Goal: Task Accomplishment & Management: Complete application form

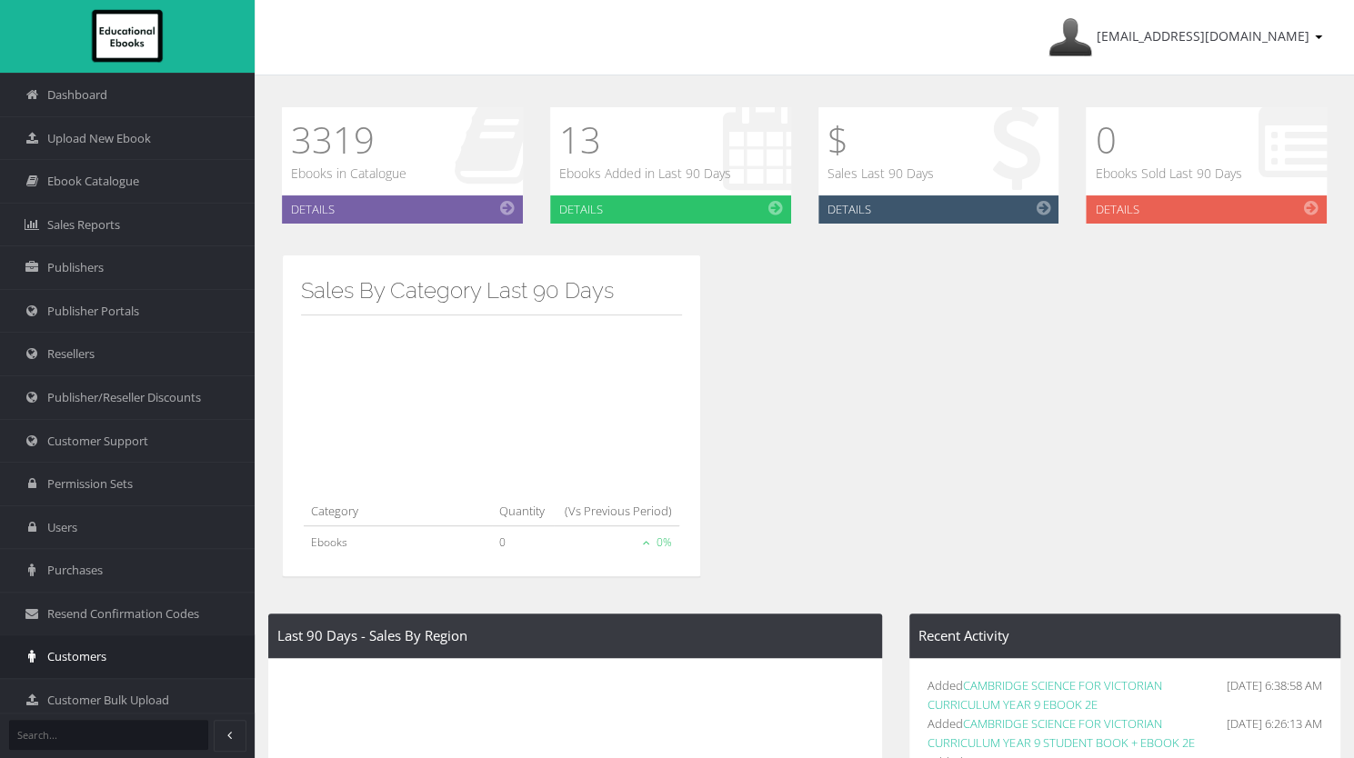
click at [70, 649] on span "Customers" at bounding box center [76, 656] width 59 height 17
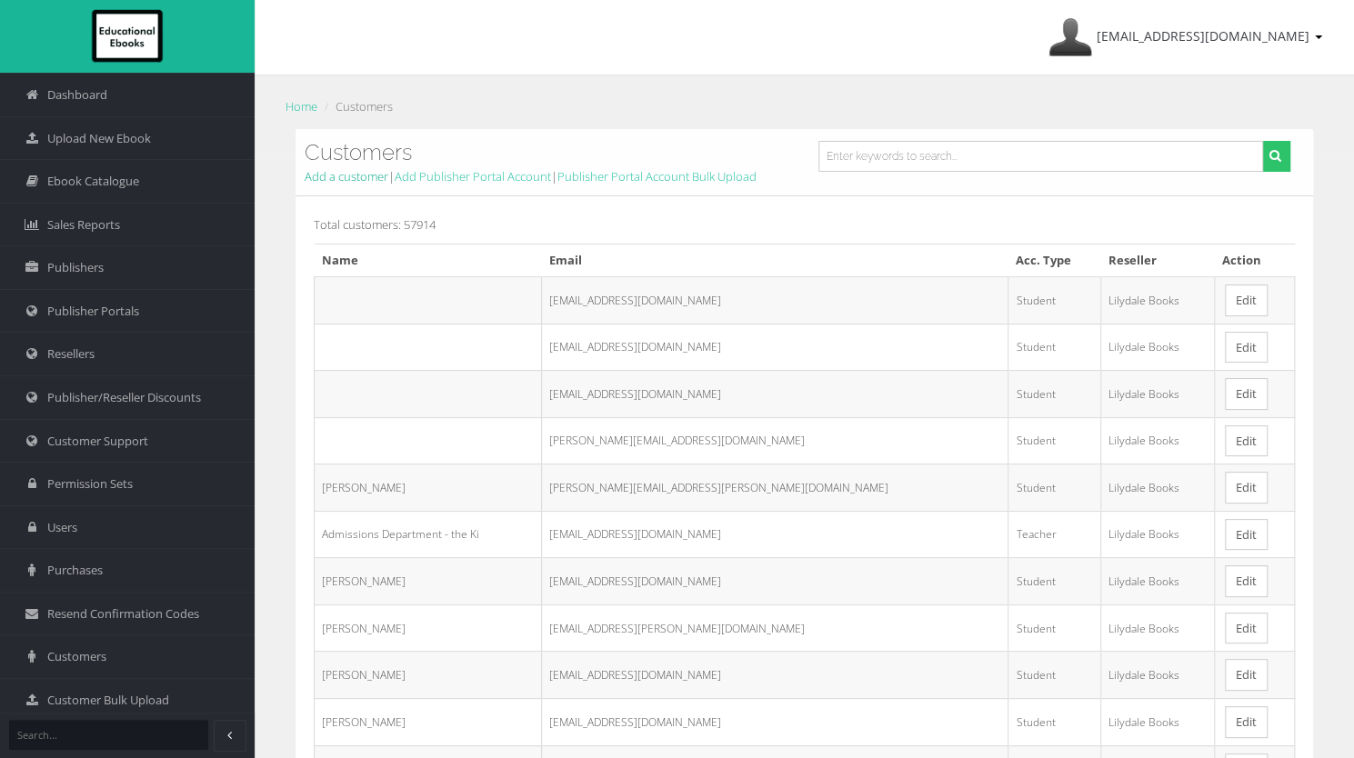
click at [367, 179] on link "Add a customer" at bounding box center [347, 176] width 84 height 16
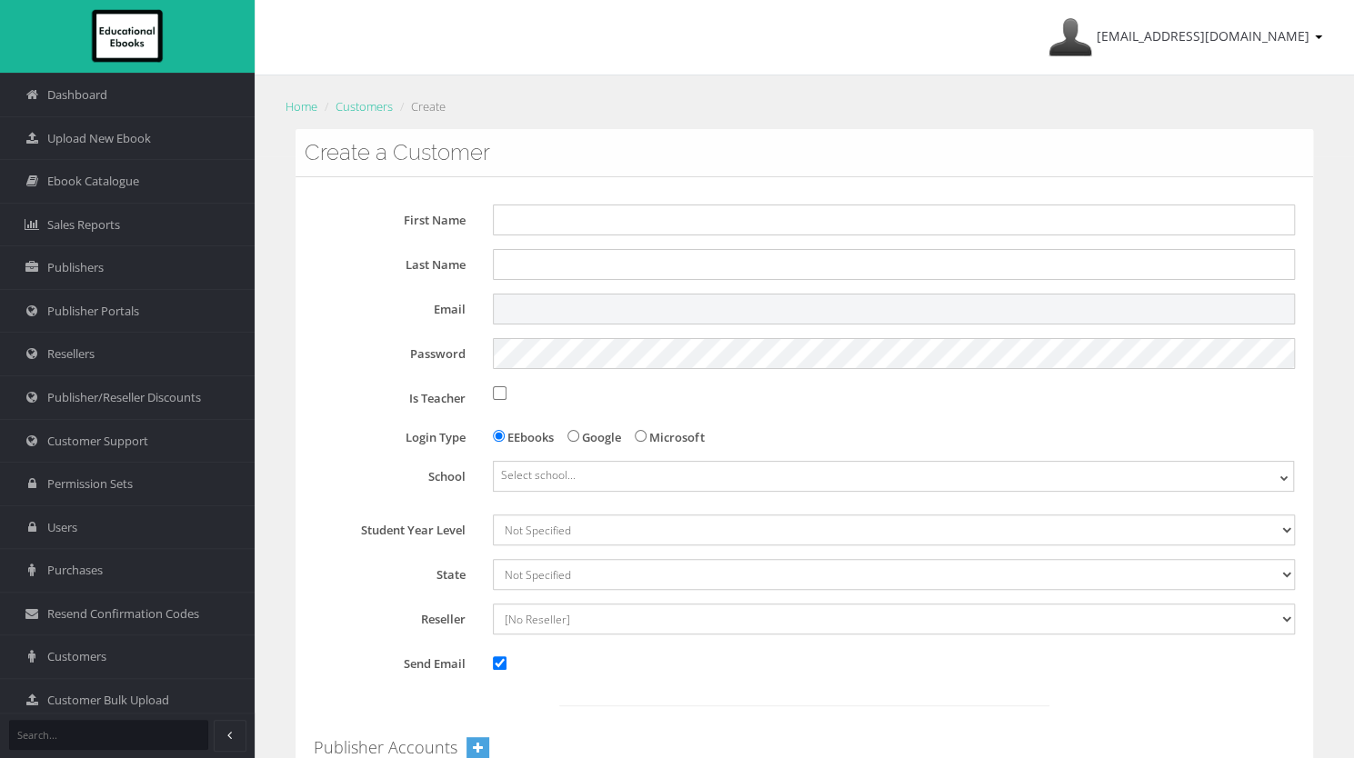
click at [538, 313] on input "Email" at bounding box center [894, 309] width 802 height 31
paste input "chloe.delaney@education.vic.gov.au"
type input "chloe.delaney@education.vic.gov.au"
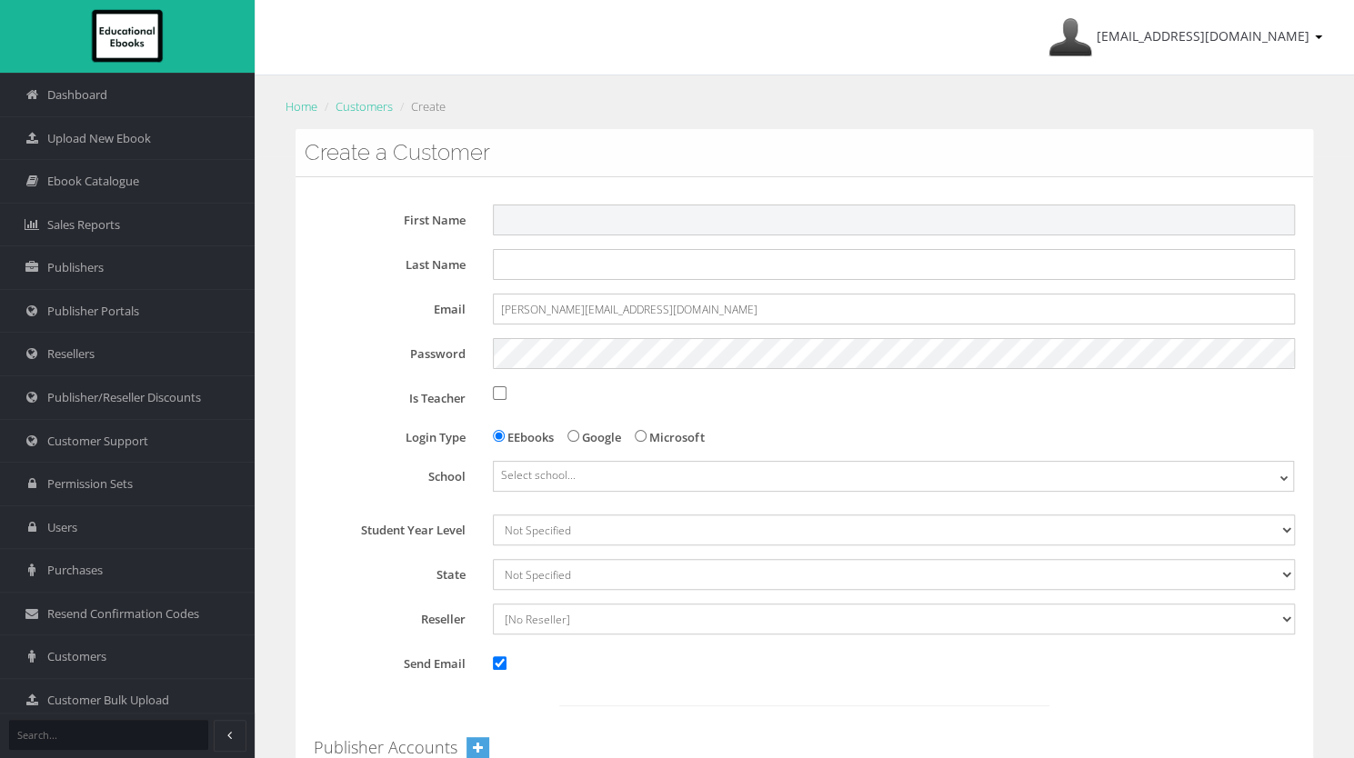
click at [529, 219] on input "First Name" at bounding box center [894, 220] width 802 height 31
paste input "chloe.delaney@education.vic.gov.au"
type input "Chloe"
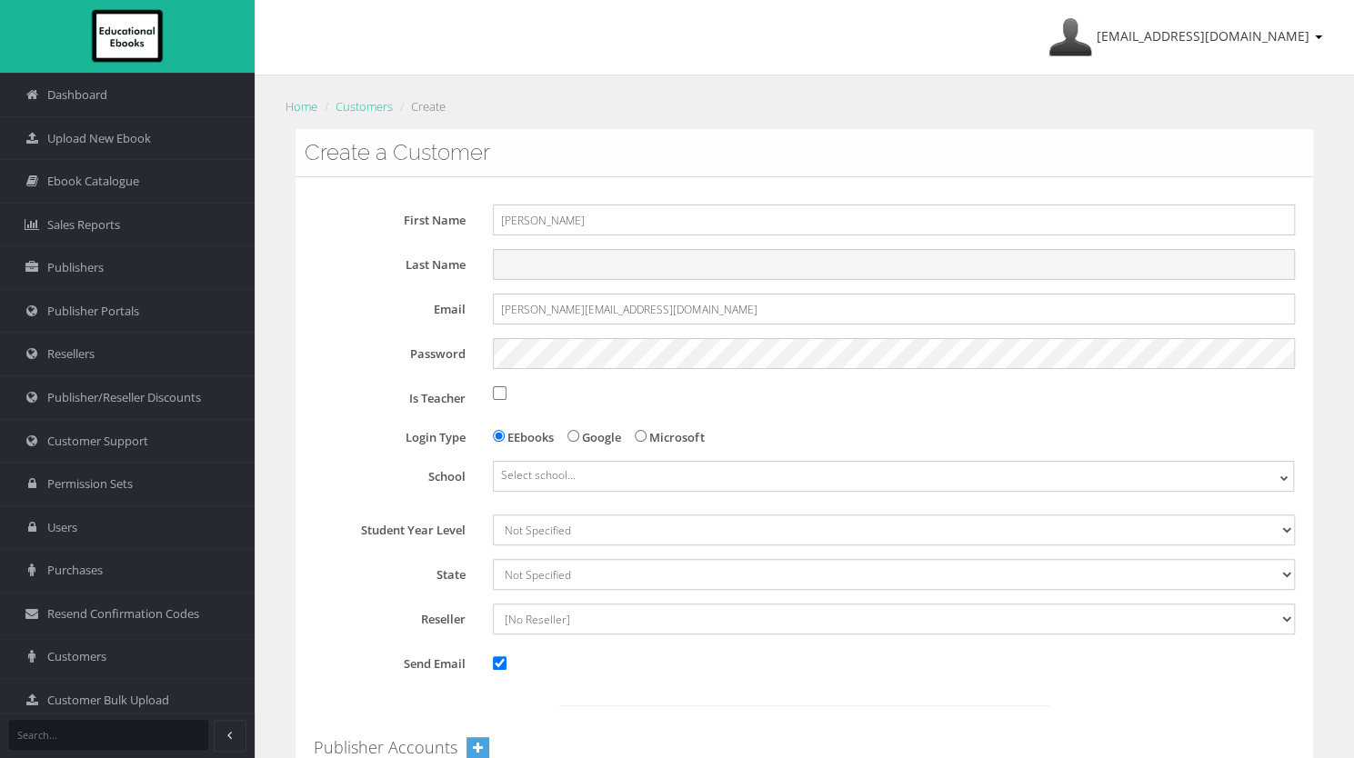
click at [527, 254] on input "Last Name" at bounding box center [894, 264] width 802 height 31
paste input "chloe.delaney@education.vic.gov.au"
type input "Delaney"
click at [503, 394] on input "Is Teacher" at bounding box center [500, 393] width 14 height 14
checkbox input "true"
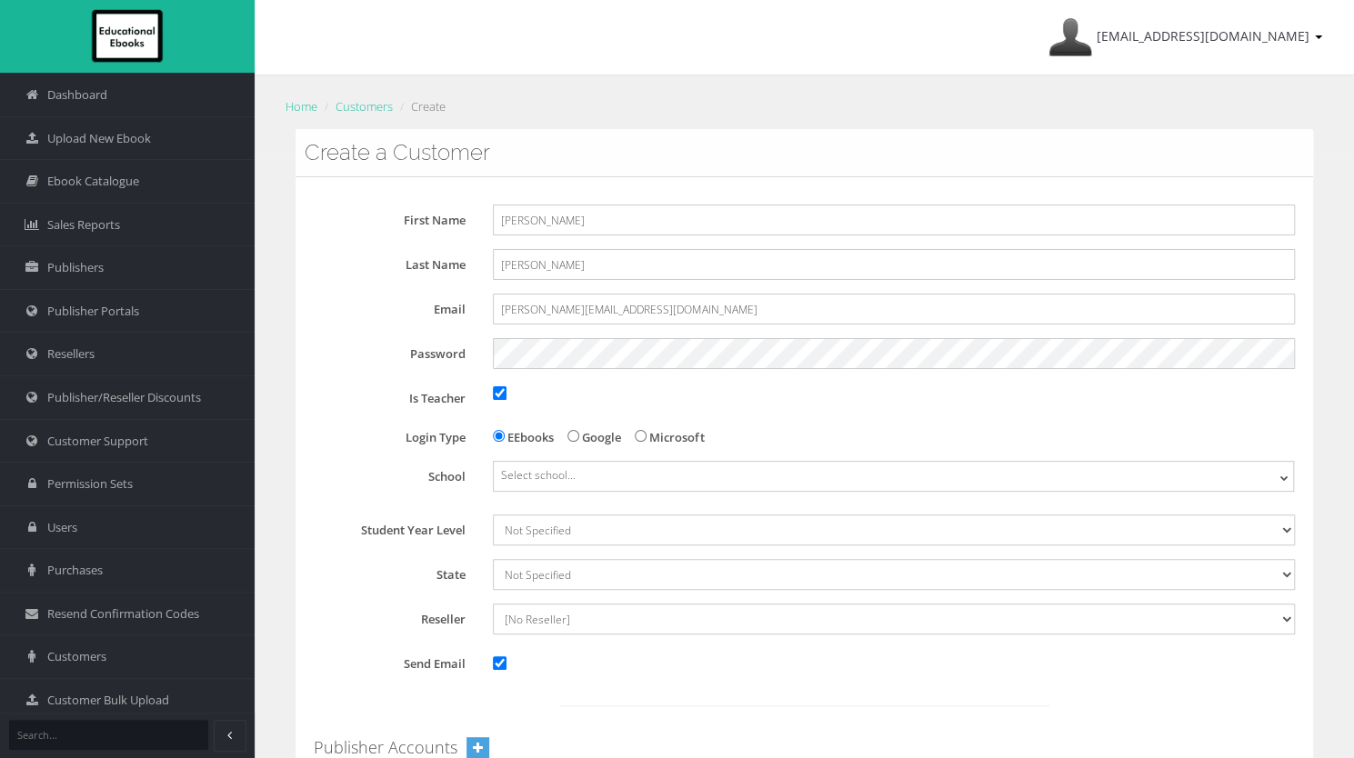
click at [509, 472] on span "Select school..." at bounding box center [538, 474] width 75 height 15
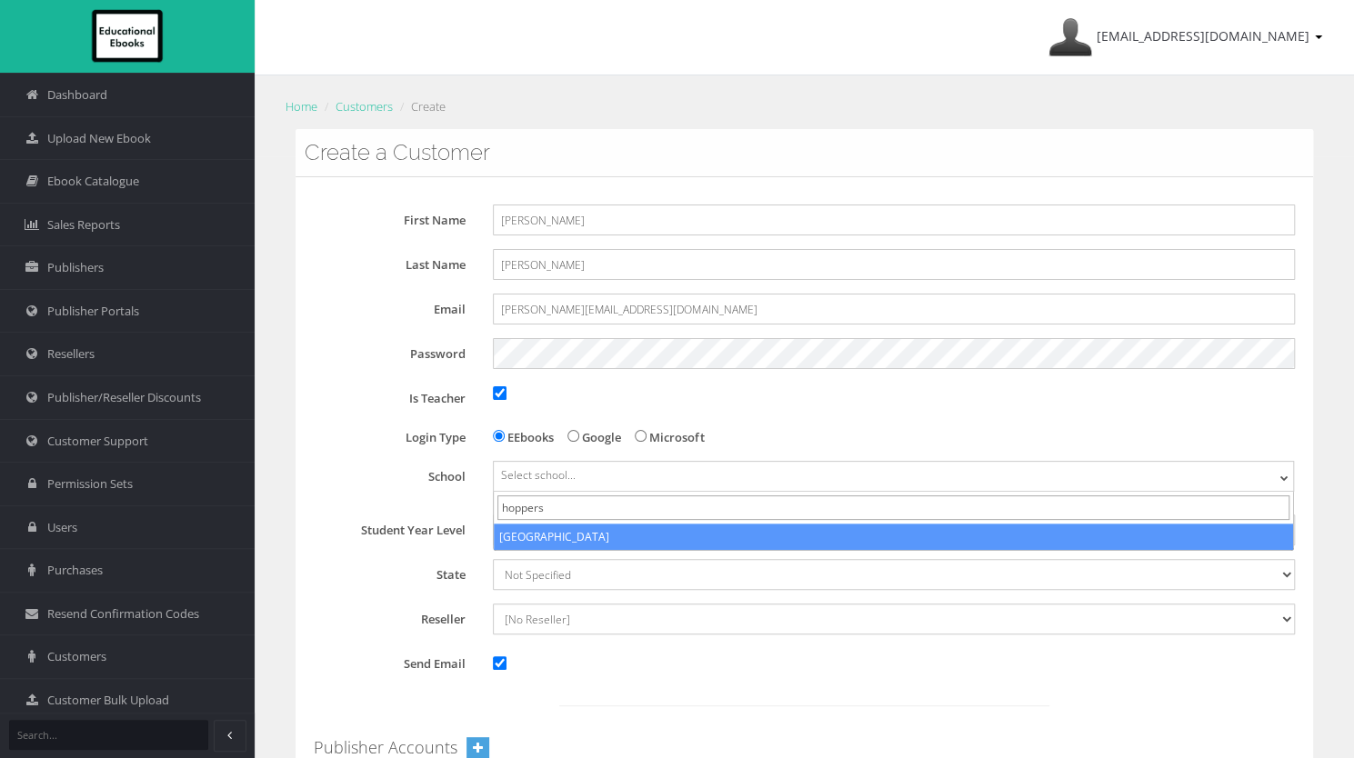
type input "hoppers"
select select "84ec4817-5dfa-eb11-a9a8-0272d098c78b"
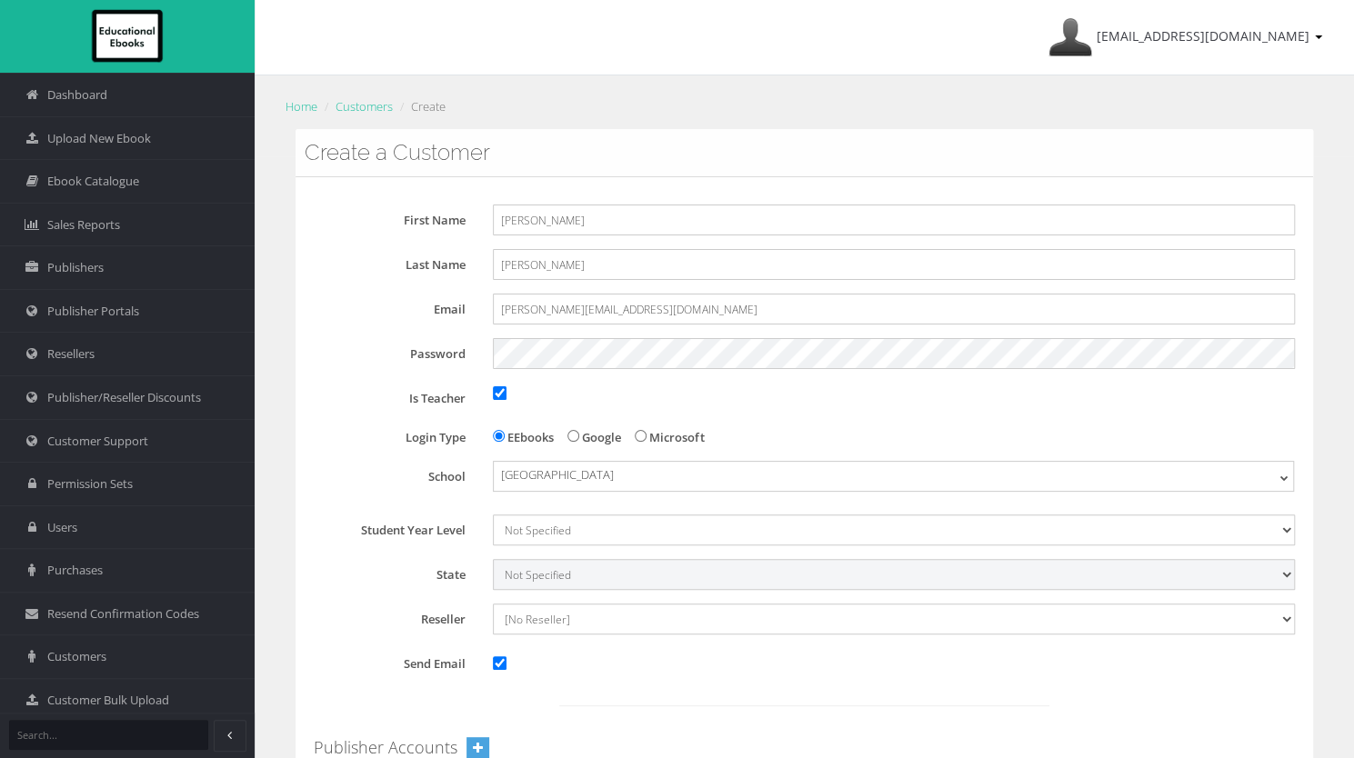
click at [547, 577] on select "Not Specified Australian Capital Territory International New South Wales Northe…" at bounding box center [894, 574] width 802 height 31
select select "6"
click at [493, 559] on select "Not Specified Australian Capital Territory International New South Wales Northe…" at bounding box center [894, 574] width 802 height 31
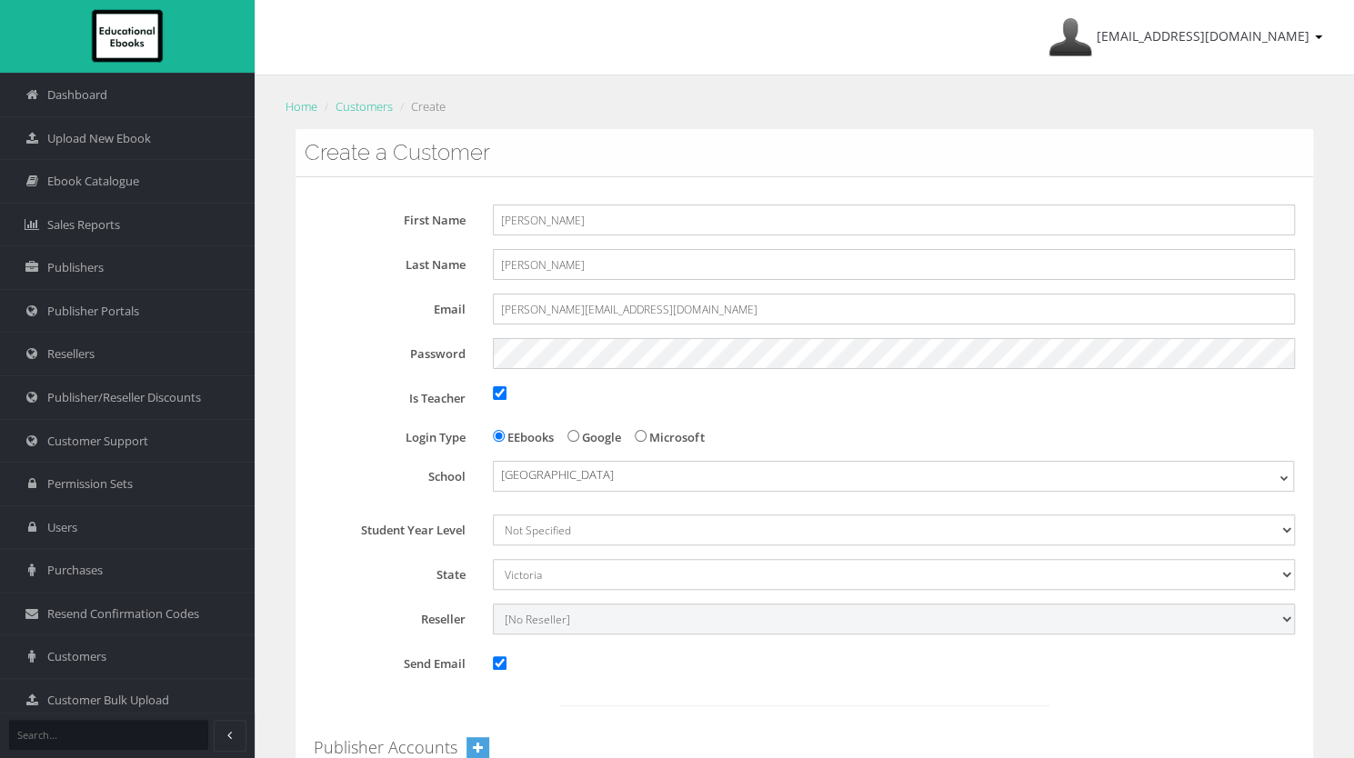
click at [526, 622] on select "[No Reseller] Lilydale Books JP Books Victoria Pty Ltd Lamont Books Better Books" at bounding box center [894, 619] width 802 height 31
select select "982ec6f6-a058-e411-9fc3-00155d7a4405"
click at [493, 604] on select "[No Reseller] Lilydale Books JP Books Victoria Pty Ltd Lamont Books Better Books" at bounding box center [894, 619] width 802 height 31
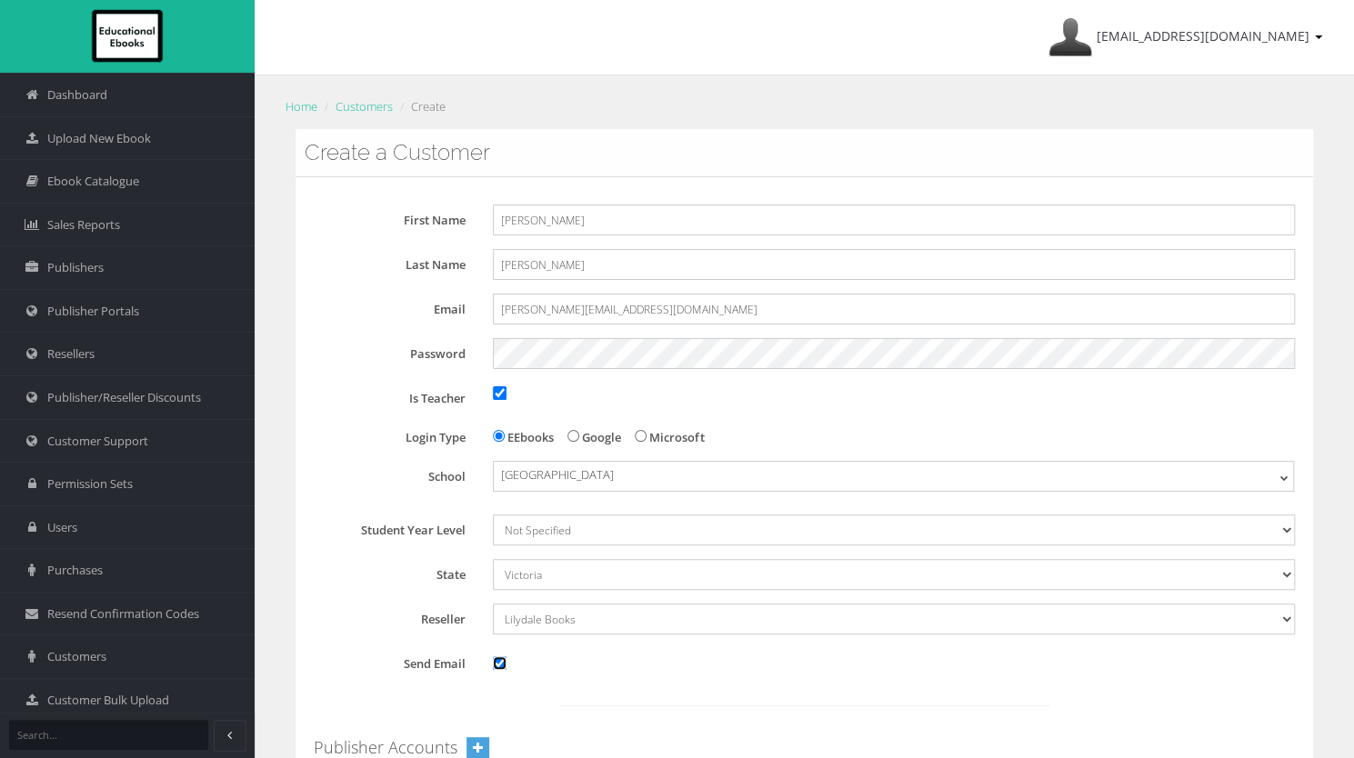
click at [497, 663] on input "Send Email" at bounding box center [500, 664] width 14 height 14
checkbox input "false"
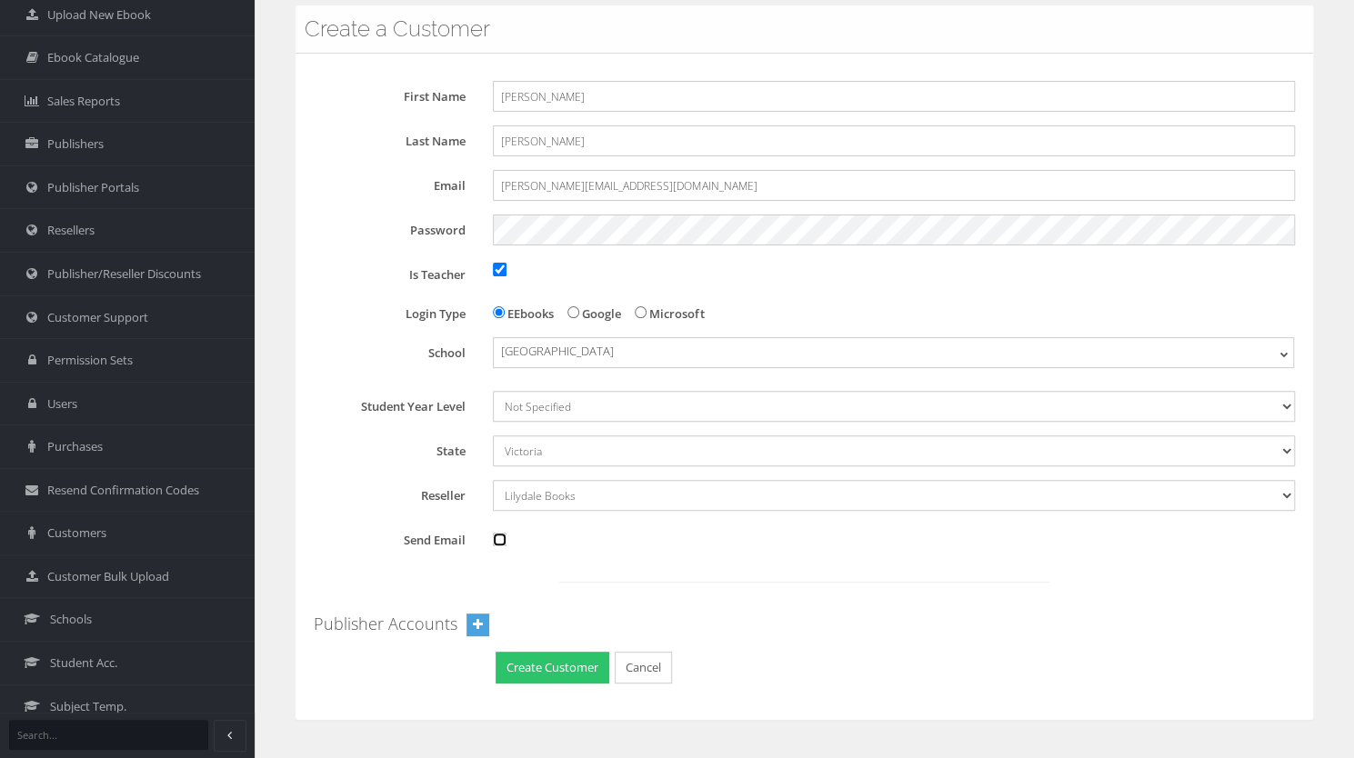
scroll to position [131, 0]
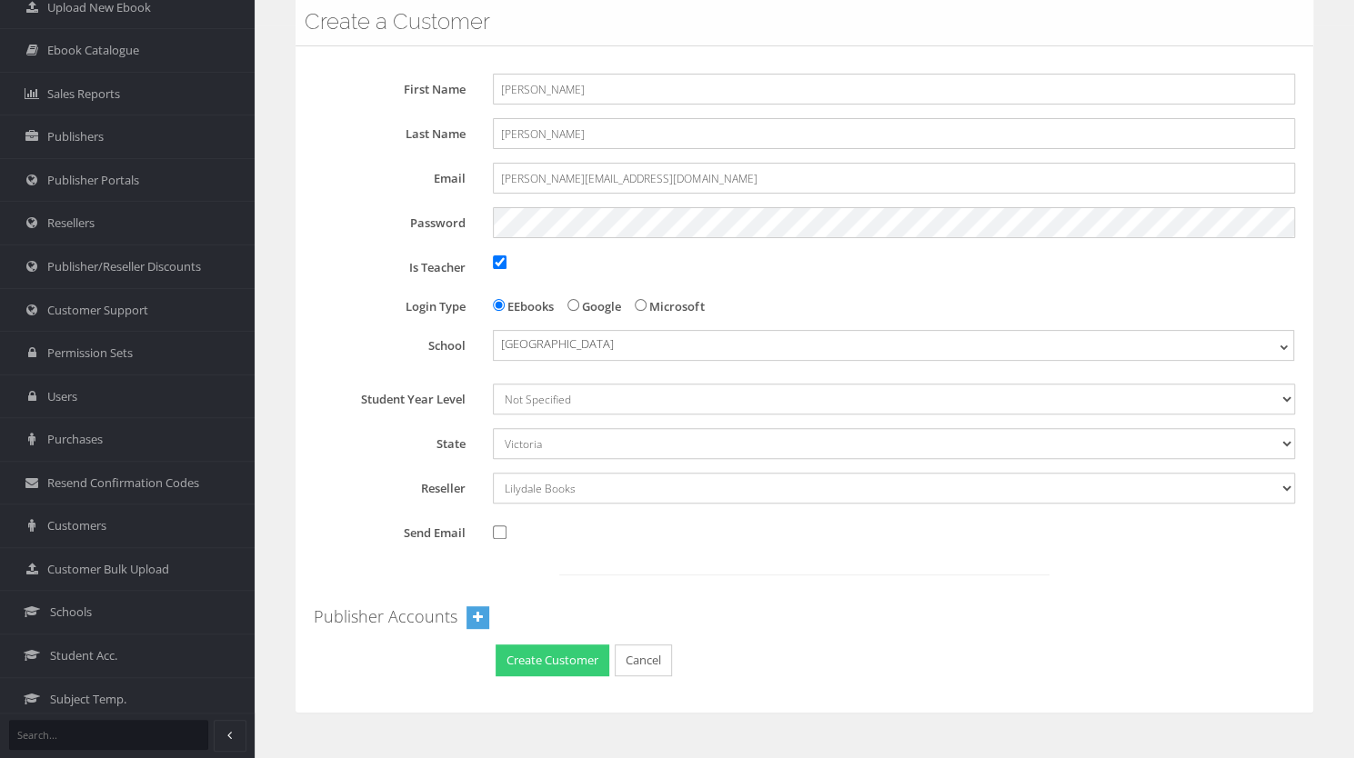
click at [528, 664] on button "Create Customer" at bounding box center [553, 661] width 114 height 32
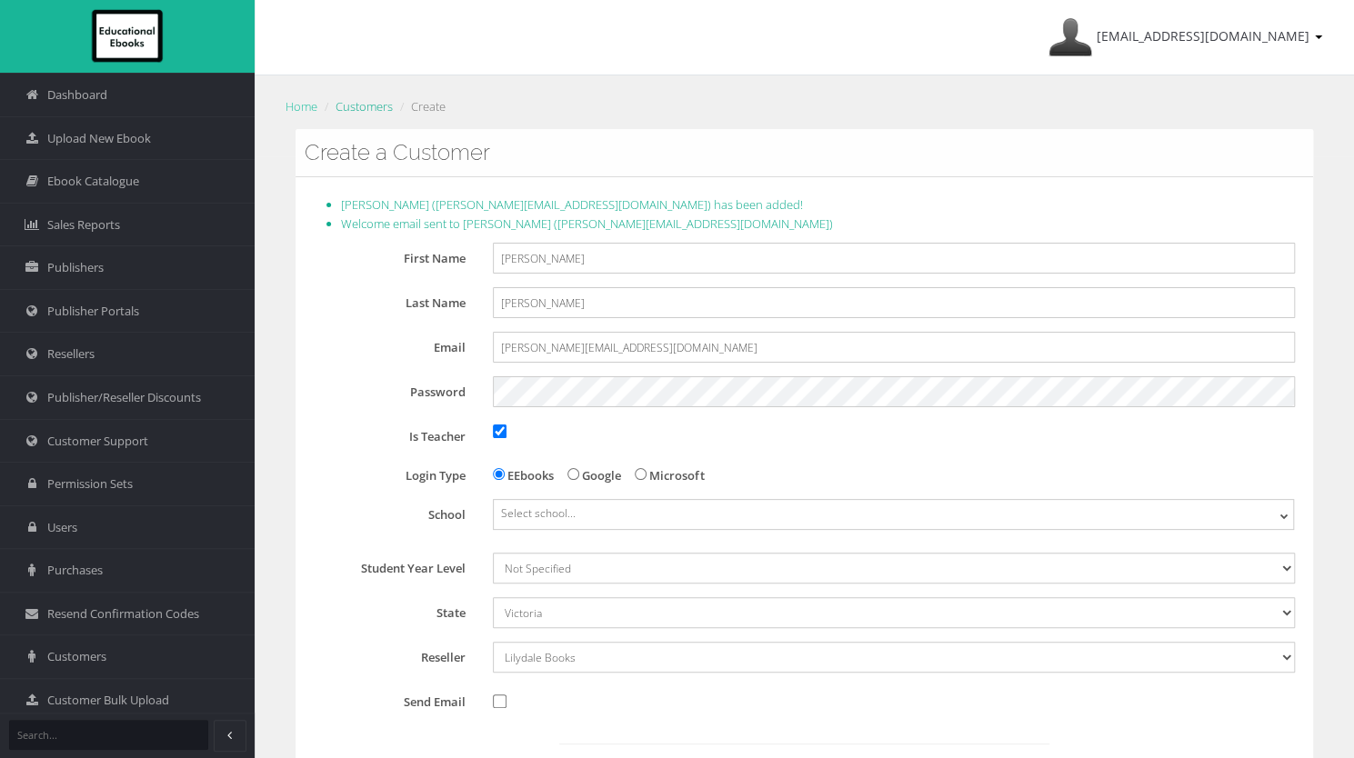
click at [366, 109] on link "Customers" at bounding box center [364, 106] width 57 height 16
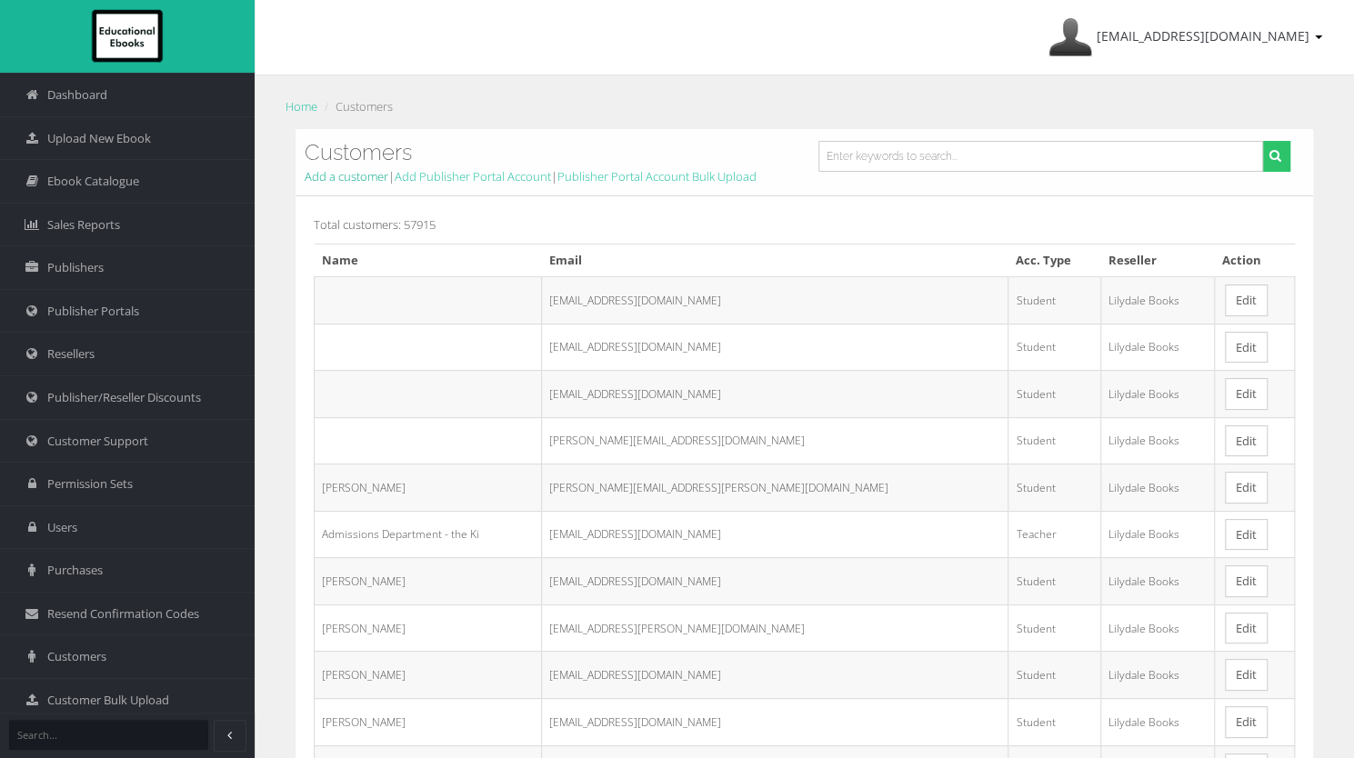
click at [344, 181] on link "Add a customer" at bounding box center [347, 176] width 84 height 16
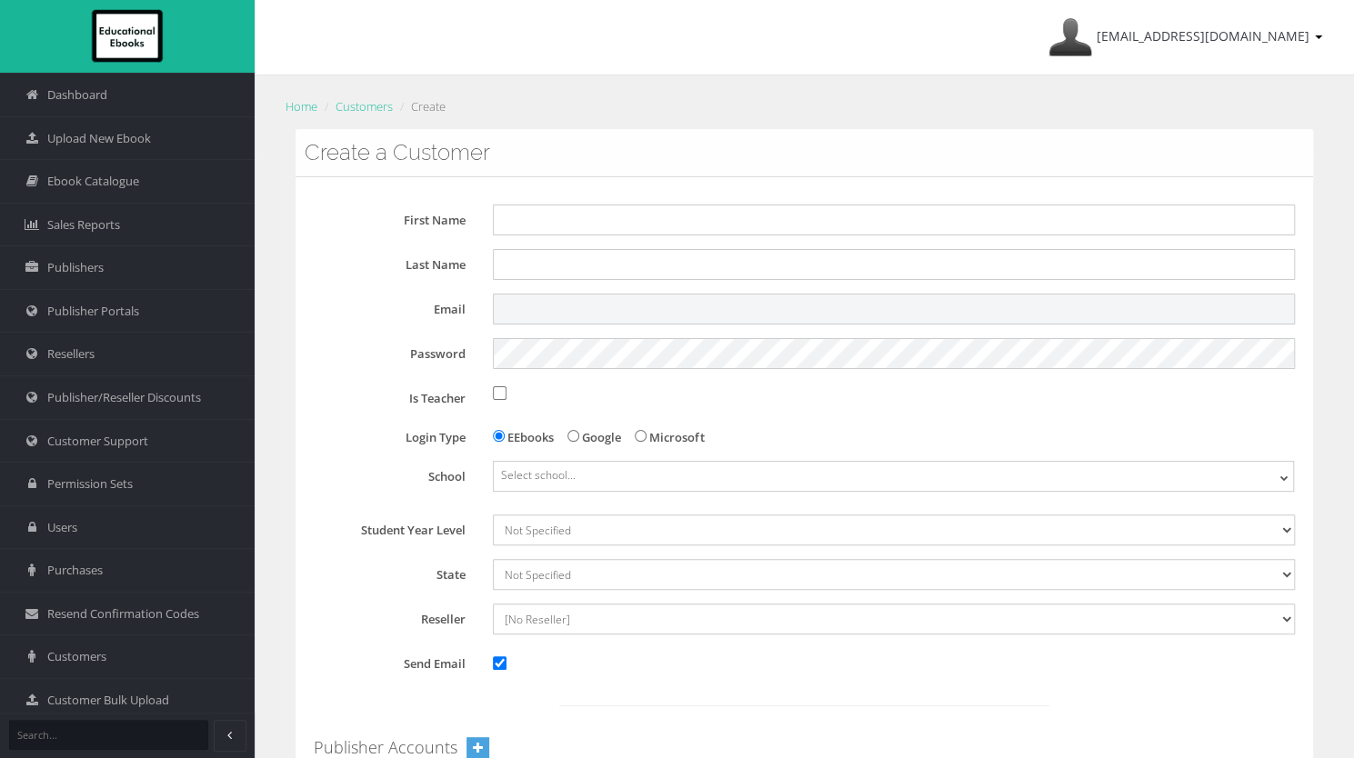
click at [520, 301] on input "Email" at bounding box center [894, 309] width 802 height 31
paste input "[EMAIL_ADDRESS][DOMAIN_NAME]"
type input "[EMAIL_ADDRESS][DOMAIN_NAME]"
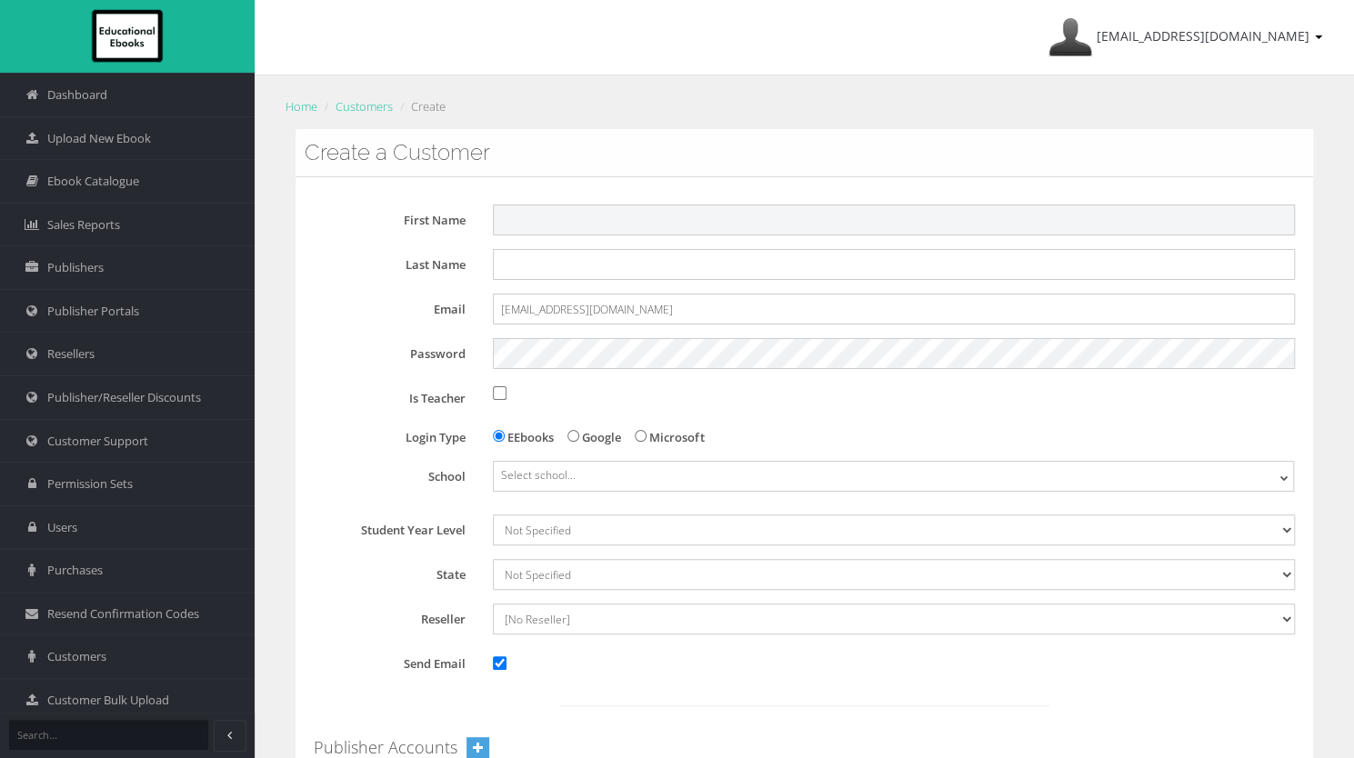
click at [527, 222] on input "First Name" at bounding box center [894, 220] width 802 height 31
paste input "[EMAIL_ADDRESS][DOMAIN_NAME]"
type input "Wael"
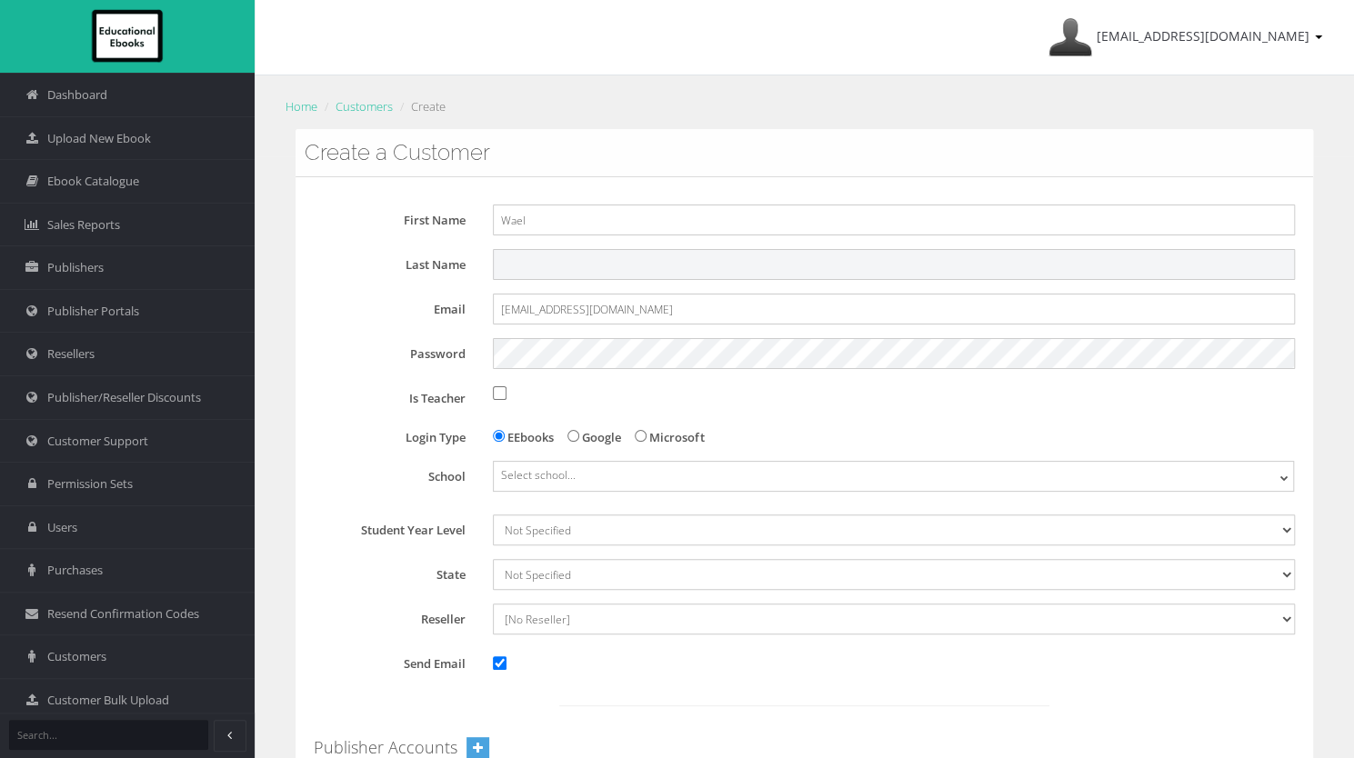
click at [529, 259] on input "Last Name" at bounding box center [894, 264] width 802 height 31
paste input "[EMAIL_ADDRESS][DOMAIN_NAME]"
drag, startPoint x: 709, startPoint y: 276, endPoint x: 573, endPoint y: 281, distance: 136.5
click at [573, 281] on div "First Name Wael Last Name wael.hasaneen@education.vic.gov.au Email wael.hasanee…" at bounding box center [804, 508] width 981 height 607
type input "Hasaneen"
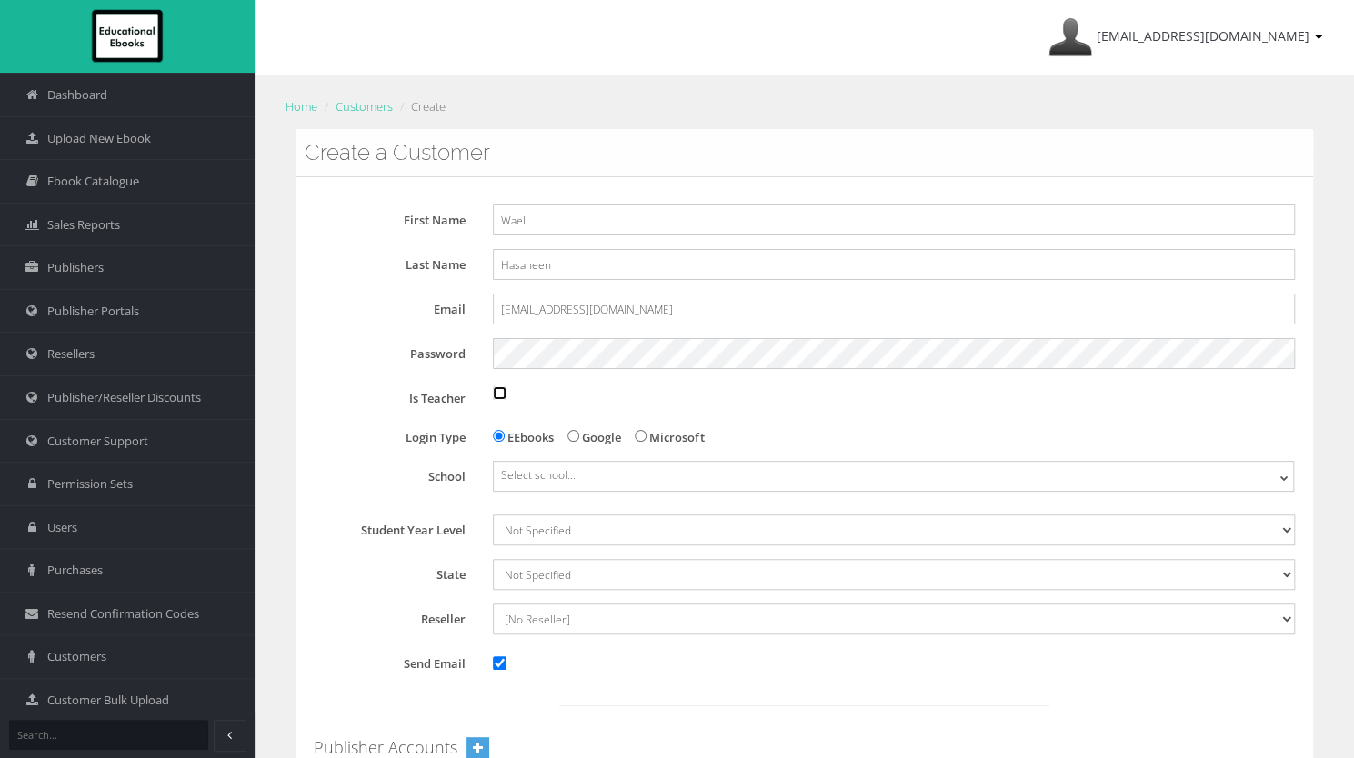
click at [498, 394] on input "Is Teacher" at bounding box center [500, 393] width 14 height 14
checkbox input "true"
click at [527, 471] on span "Select school..." at bounding box center [538, 474] width 75 height 15
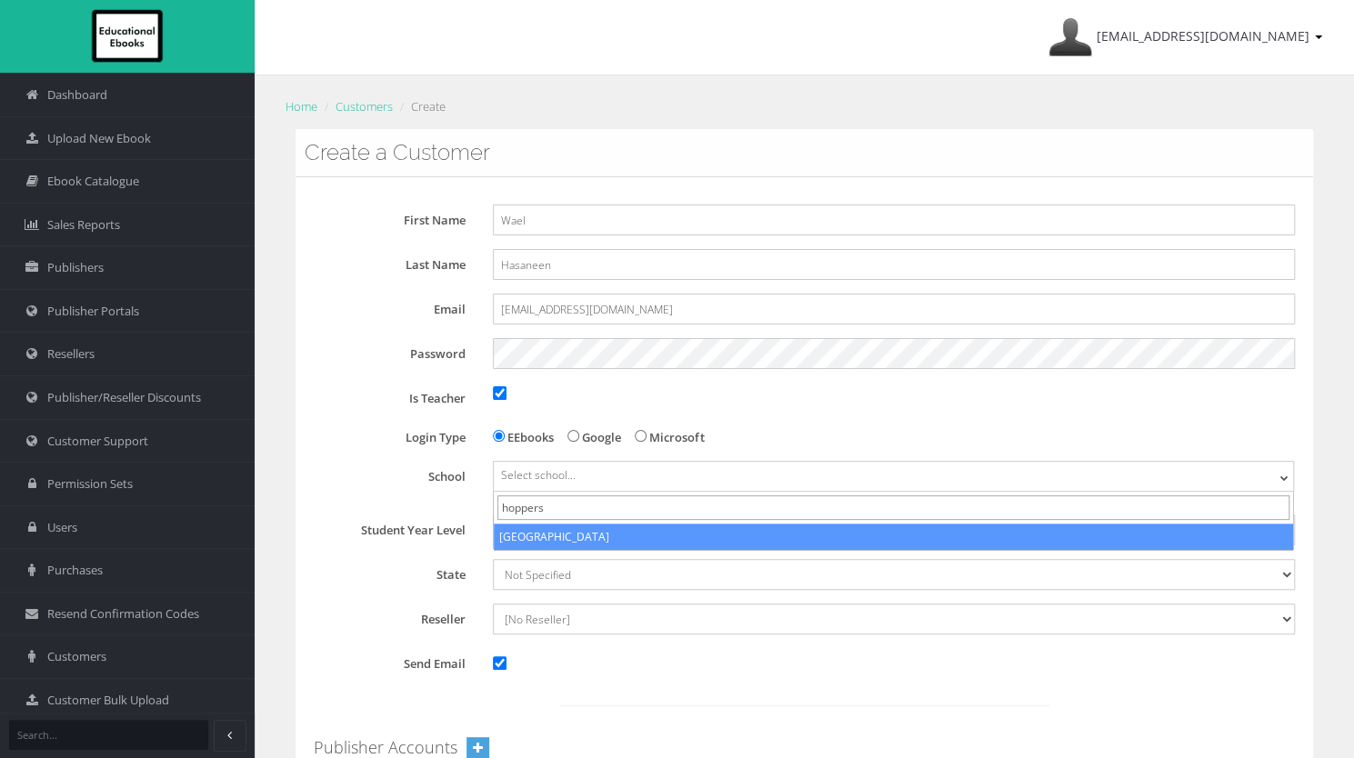
type input "hoppers"
select select "84ec4817-5dfa-eb11-a9a8-0272d098c78b"
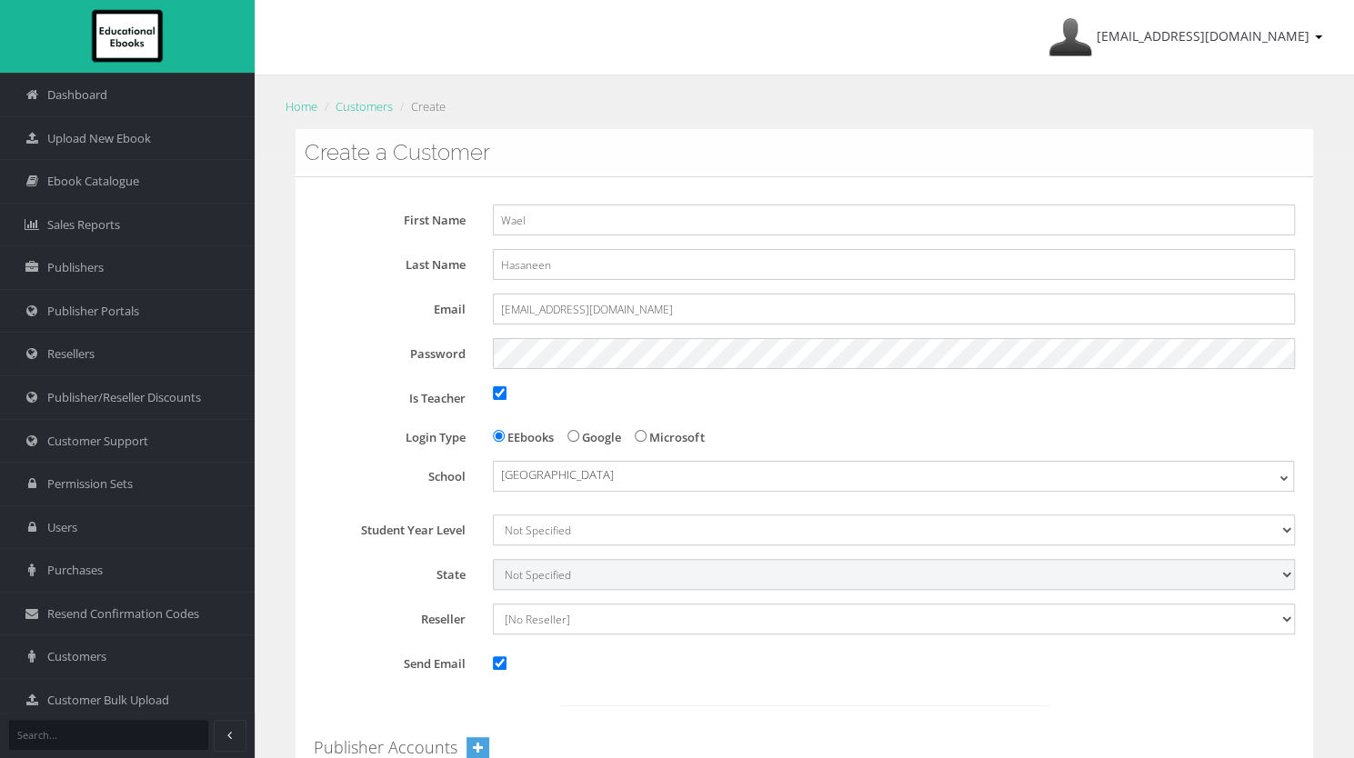
click at [541, 570] on select "Not Specified [GEOGRAPHIC_DATA] International [GEOGRAPHIC_DATA] [GEOGRAPHIC_DAT…" at bounding box center [894, 574] width 802 height 31
select select "6"
click at [493, 559] on select "Not Specified [GEOGRAPHIC_DATA] International [GEOGRAPHIC_DATA] [GEOGRAPHIC_DAT…" at bounding box center [894, 574] width 802 height 31
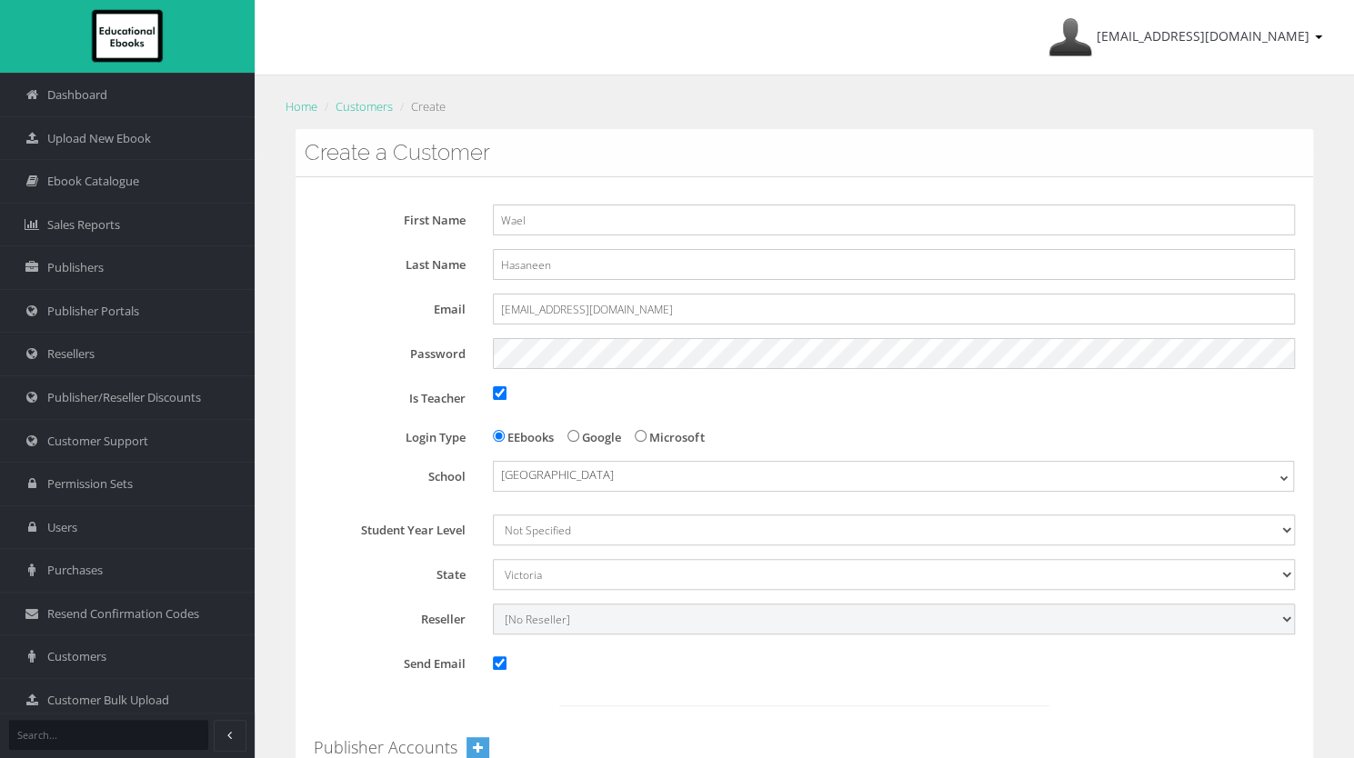
click at [539, 615] on select "[No Reseller] Lilydale Books JP Books Victoria Pty Ltd [PERSON_NAME] Books Bett…" at bounding box center [894, 619] width 802 height 31
select select "982ec6f6-a058-e411-9fc3-00155d7a4405"
click at [493, 604] on select "[No Reseller] Lilydale Books JP Books Victoria Pty Ltd [PERSON_NAME] Books Bett…" at bounding box center [894, 619] width 802 height 31
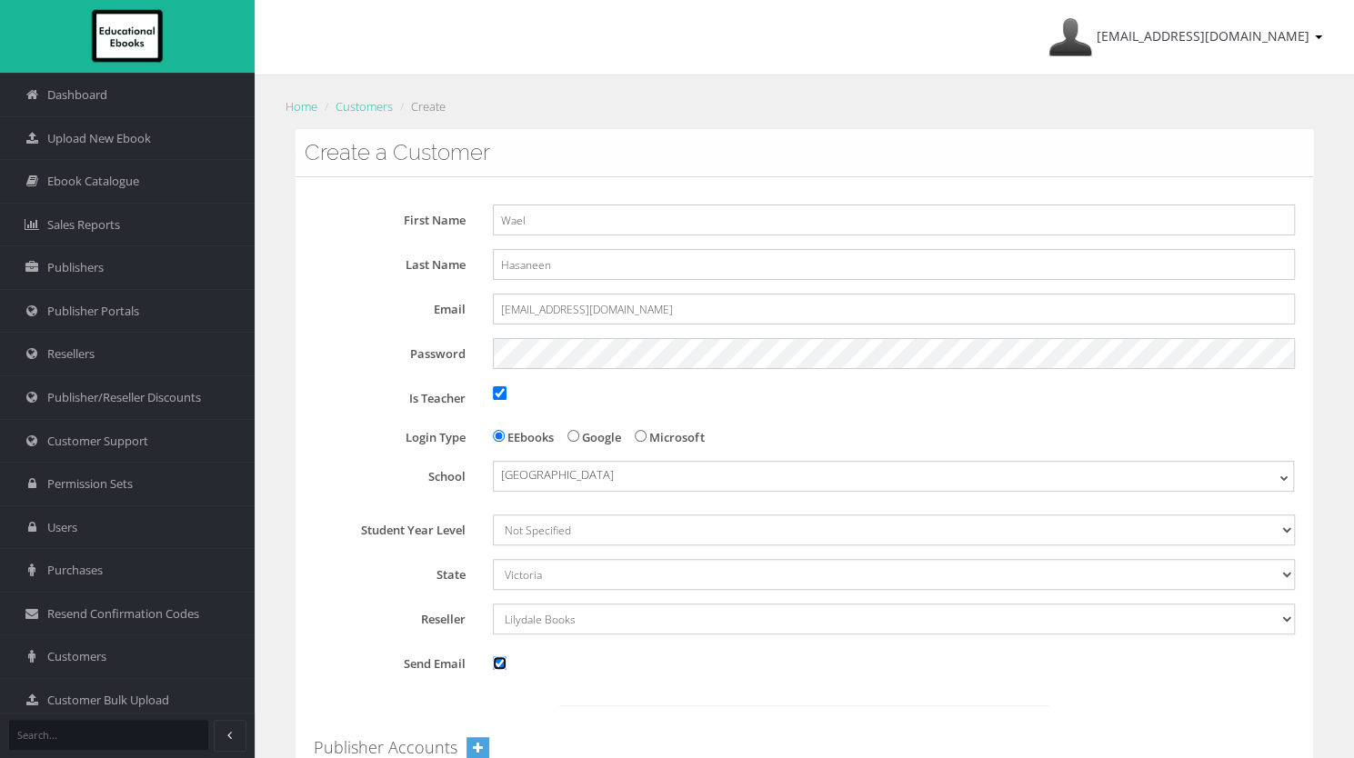
click at [501, 662] on input "Send Email" at bounding box center [500, 664] width 14 height 14
checkbox input "false"
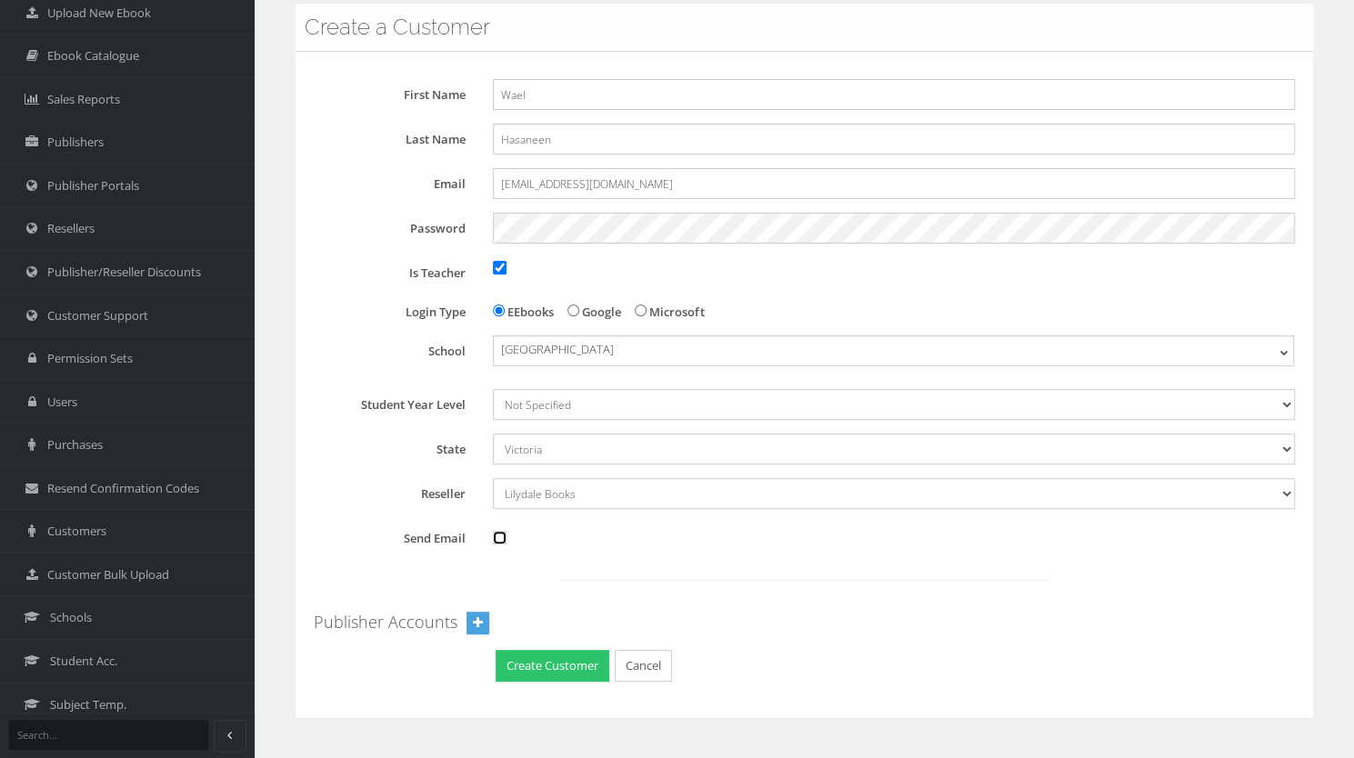
scroll to position [125, 0]
click at [589, 659] on button "Create Customer" at bounding box center [553, 667] width 114 height 32
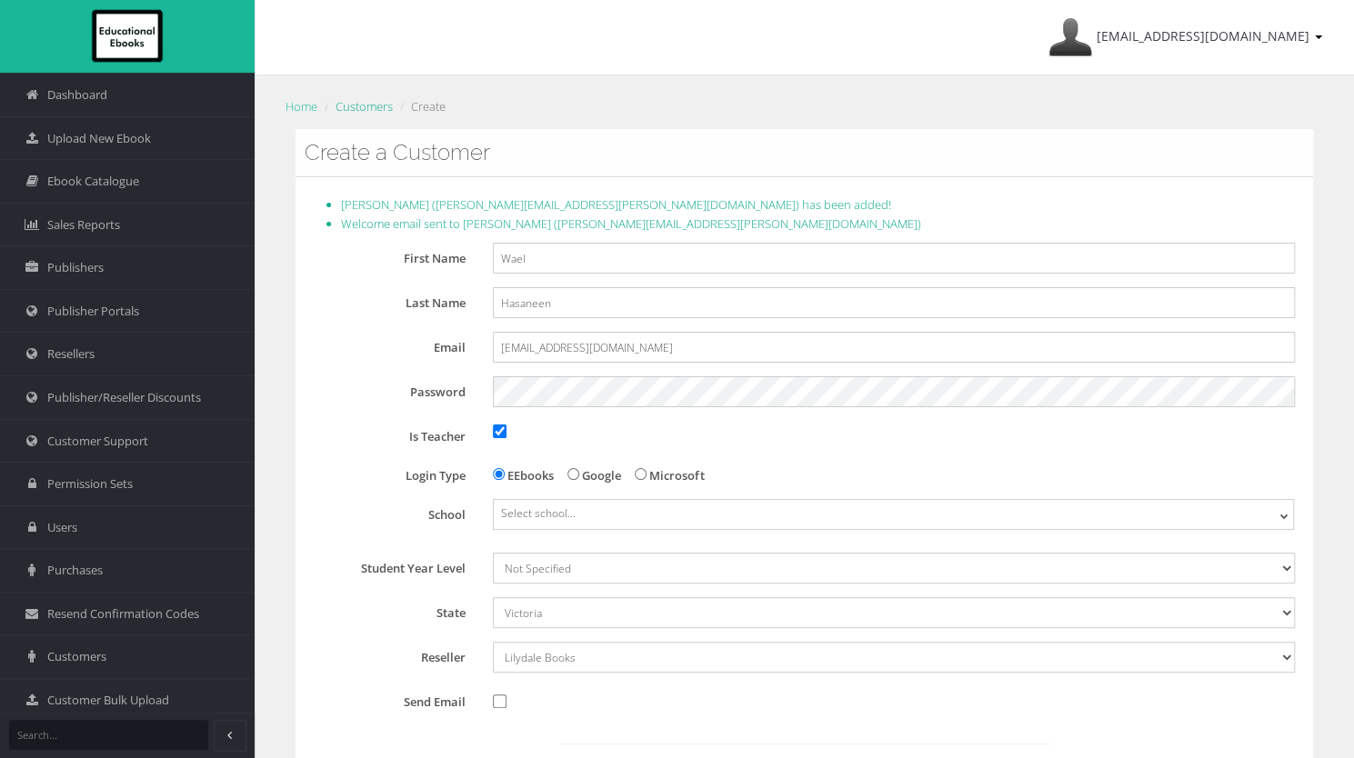
click at [364, 110] on link "Customers" at bounding box center [364, 106] width 57 height 16
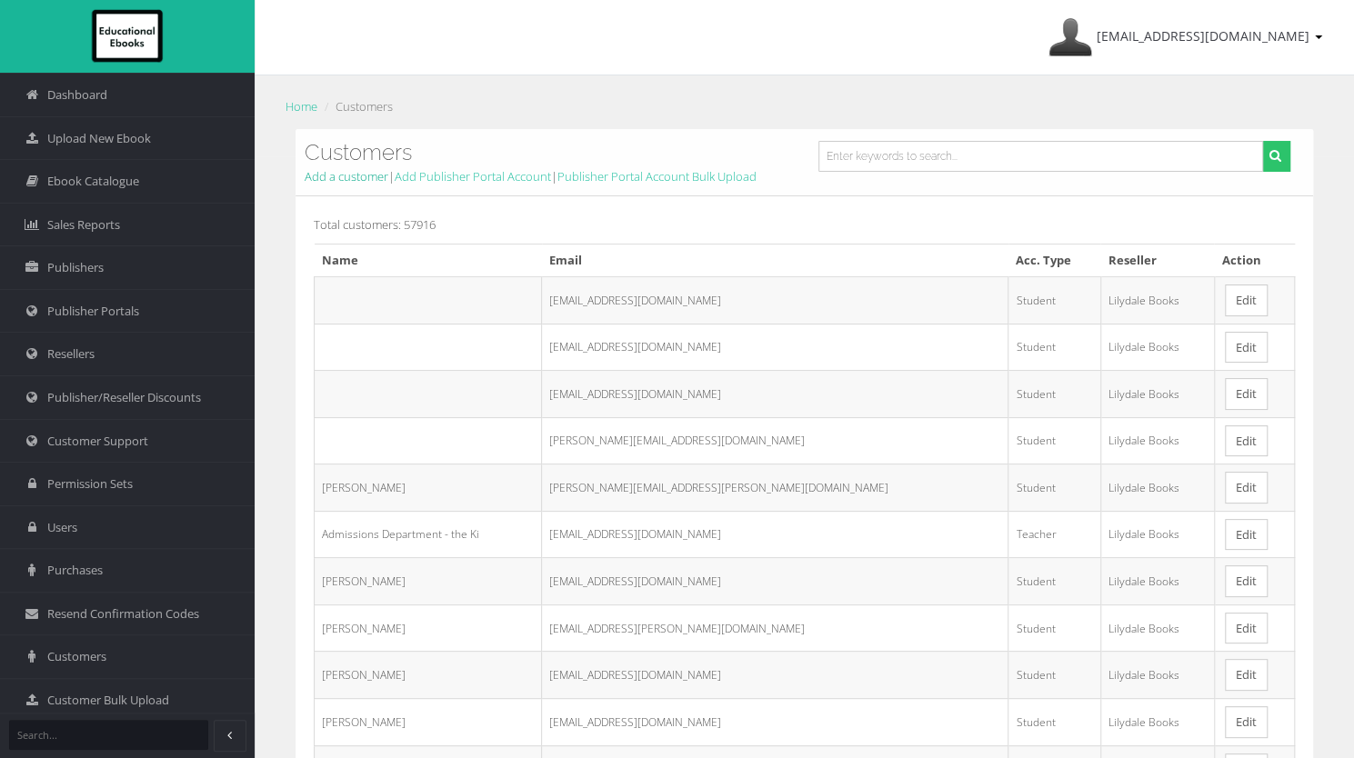
click at [356, 170] on link "Add a customer" at bounding box center [347, 176] width 84 height 16
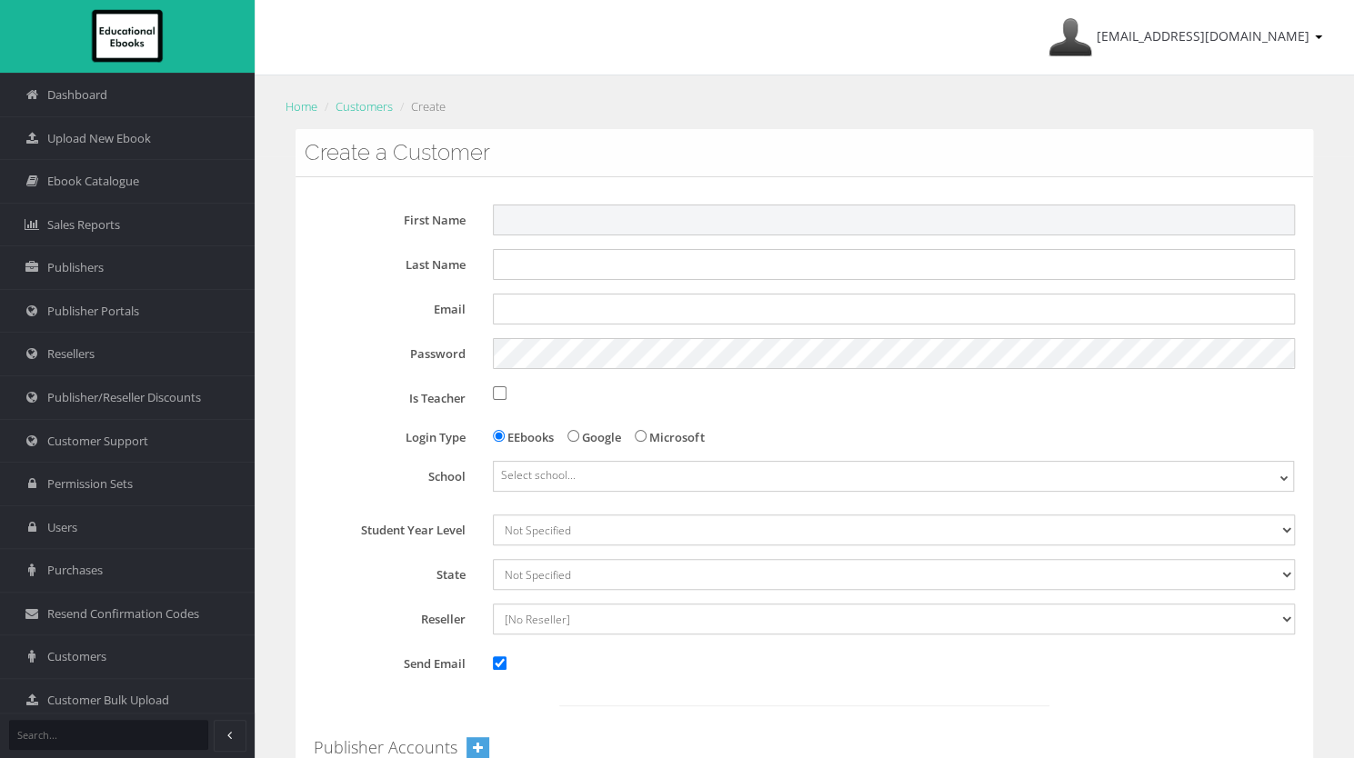
click at [567, 217] on input "First Name" at bounding box center [894, 220] width 802 height 31
paste input "[PERSON_NAME][EMAIL_ADDRESS][DOMAIN_NAME]"
type input "[PERSON_NAME]"
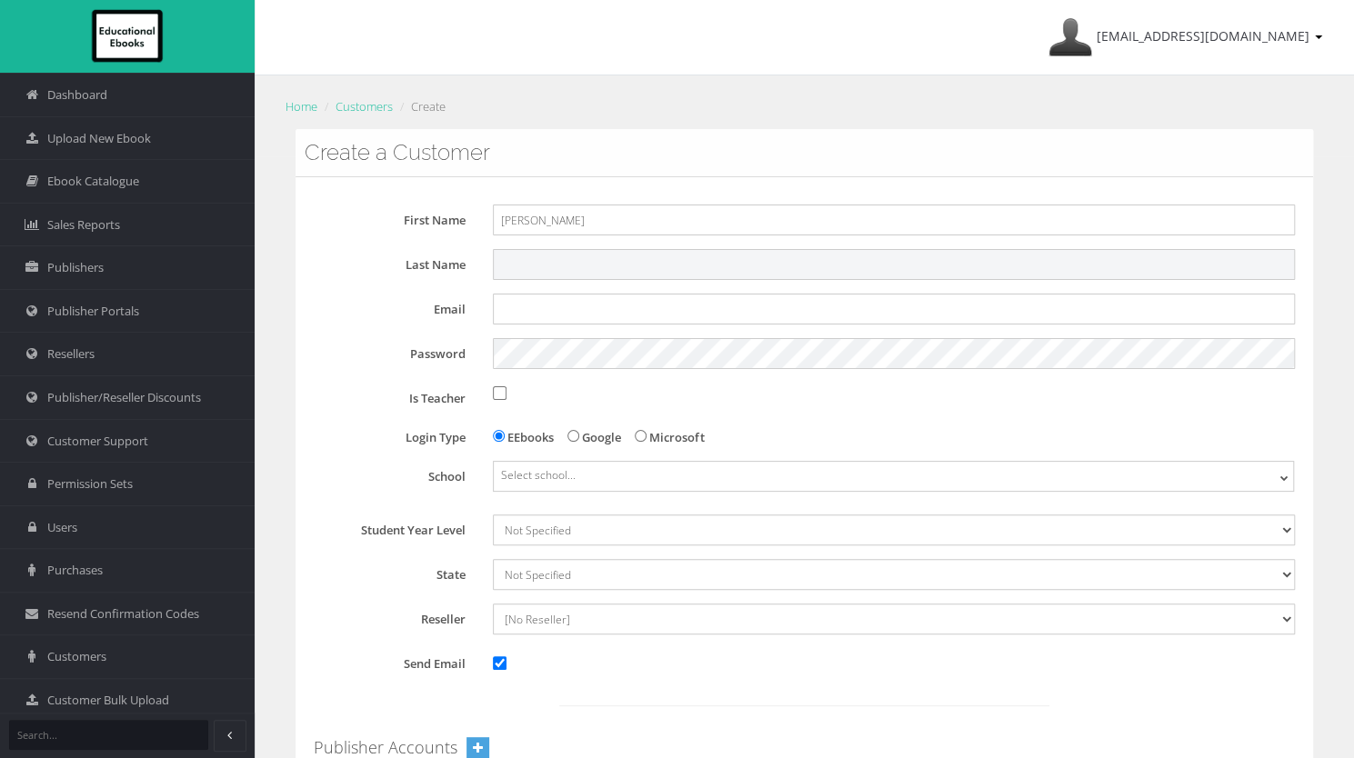
paste input "[PERSON_NAME][EMAIL_ADDRESS][DOMAIN_NAME]"
type input "Kaur"
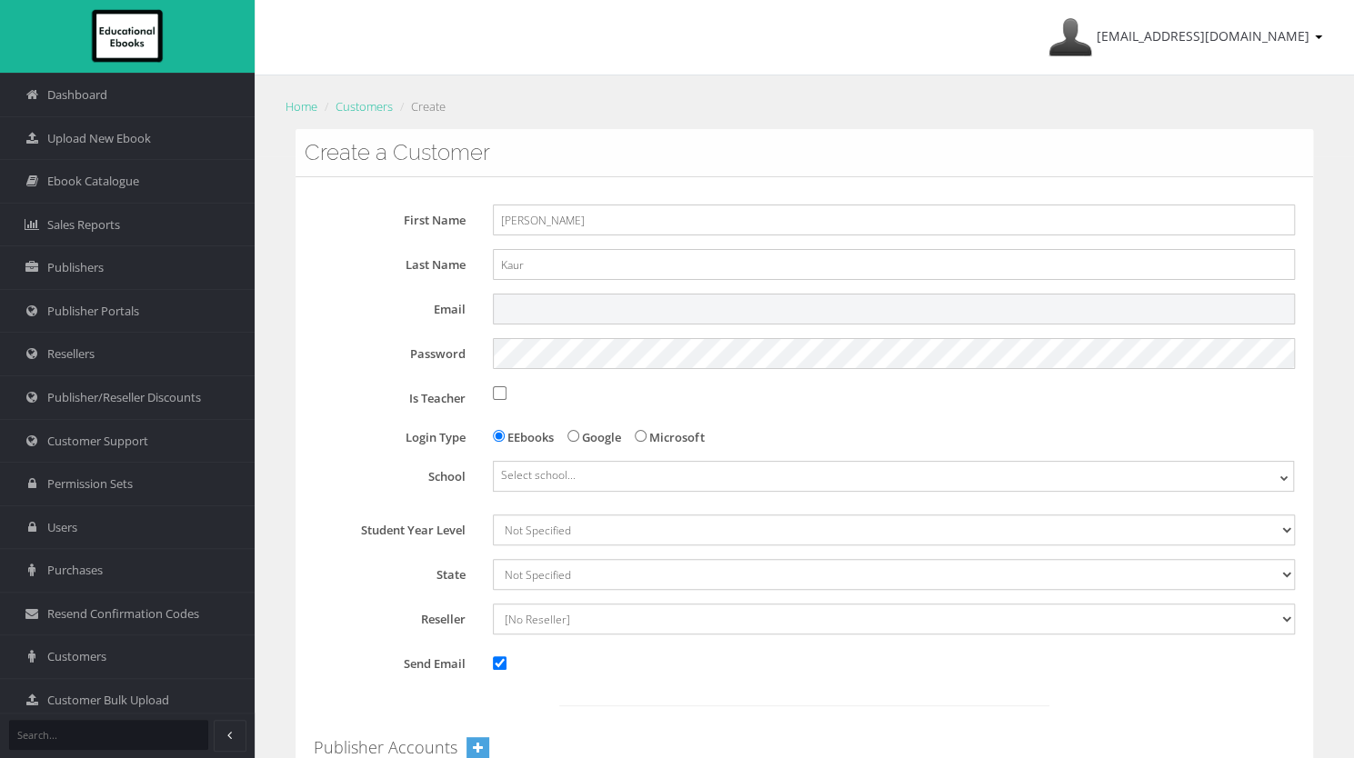
paste input "[PERSON_NAME][EMAIL_ADDRESS][DOMAIN_NAME]"
type input "[PERSON_NAME][EMAIL_ADDRESS][DOMAIN_NAME]"
click at [495, 398] on input "Is Teacher" at bounding box center [500, 393] width 14 height 14
checkbox input "true"
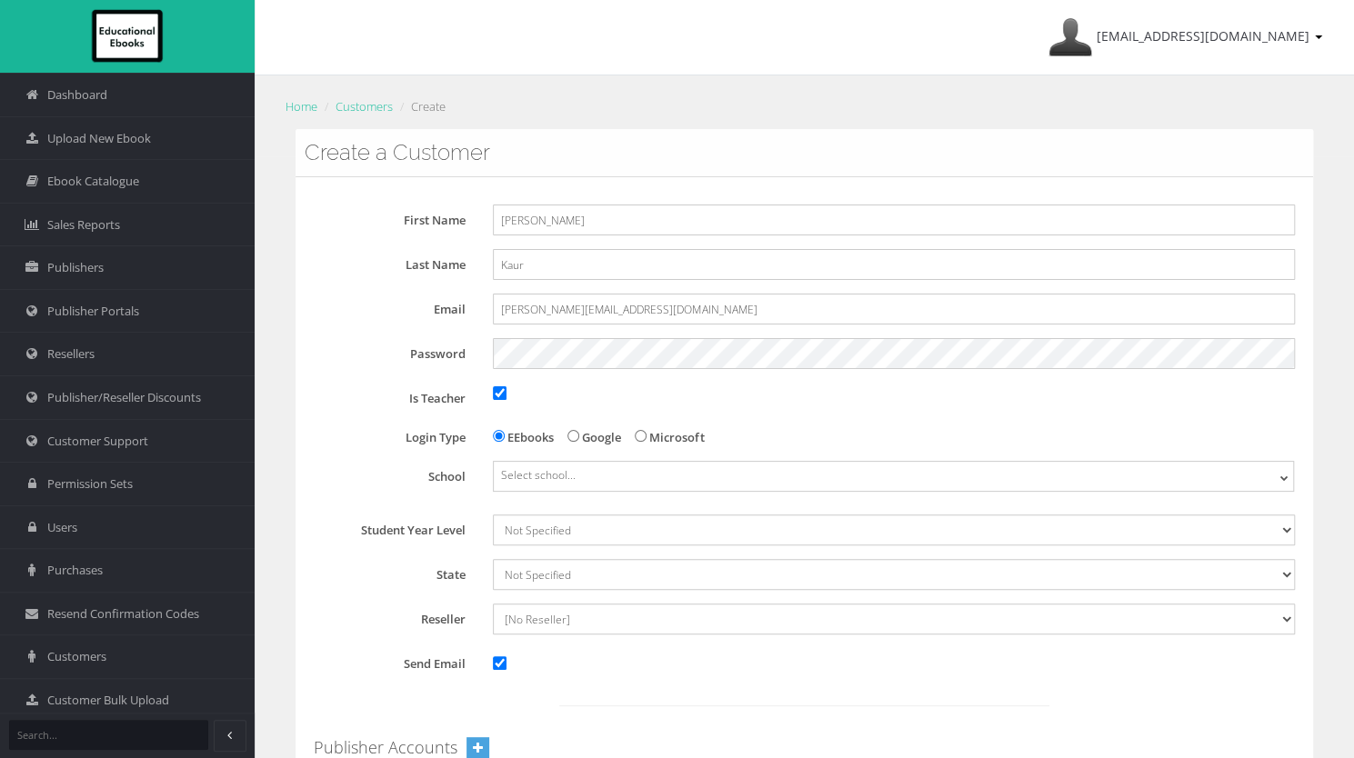
click at [516, 474] on span "Select school..." at bounding box center [538, 474] width 75 height 15
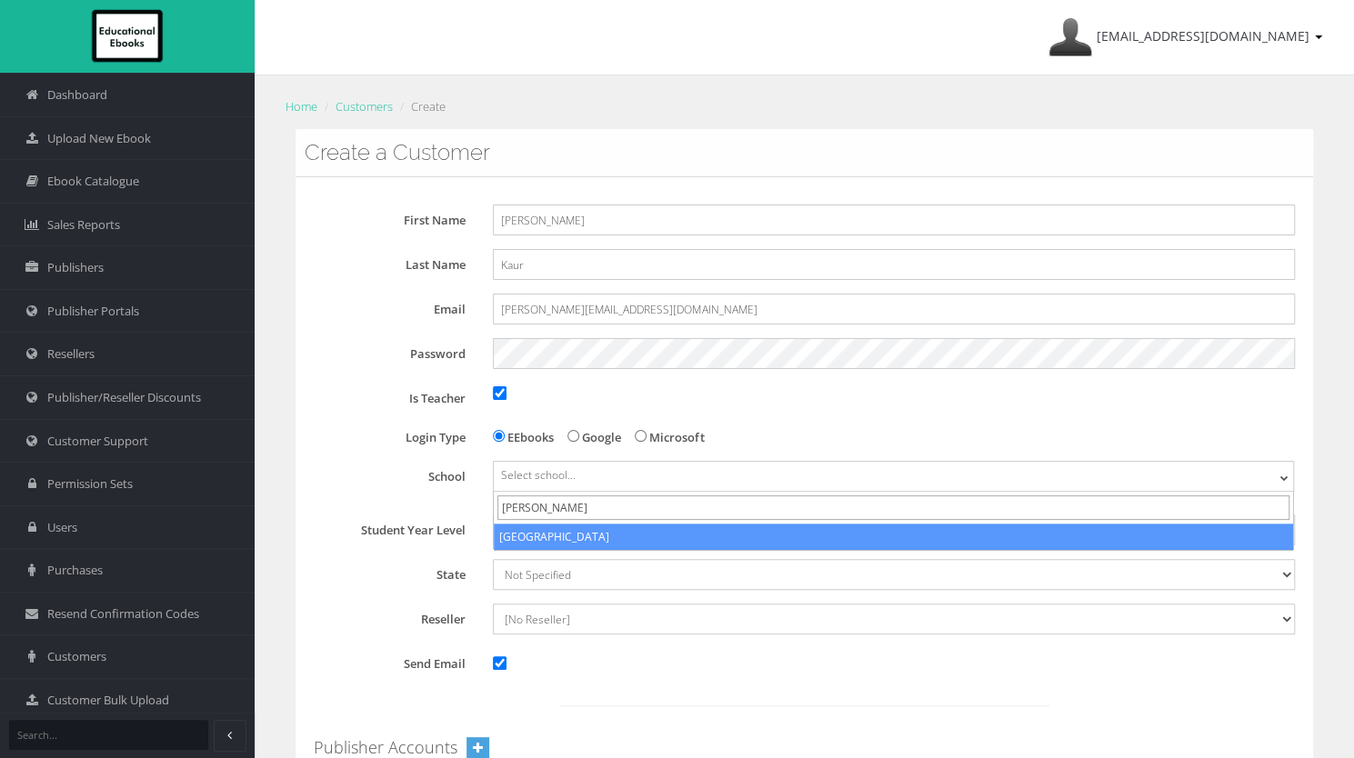
type input "[PERSON_NAME]"
select select "84ec4817-5dfa-eb11-a9a8-0272d098c78b"
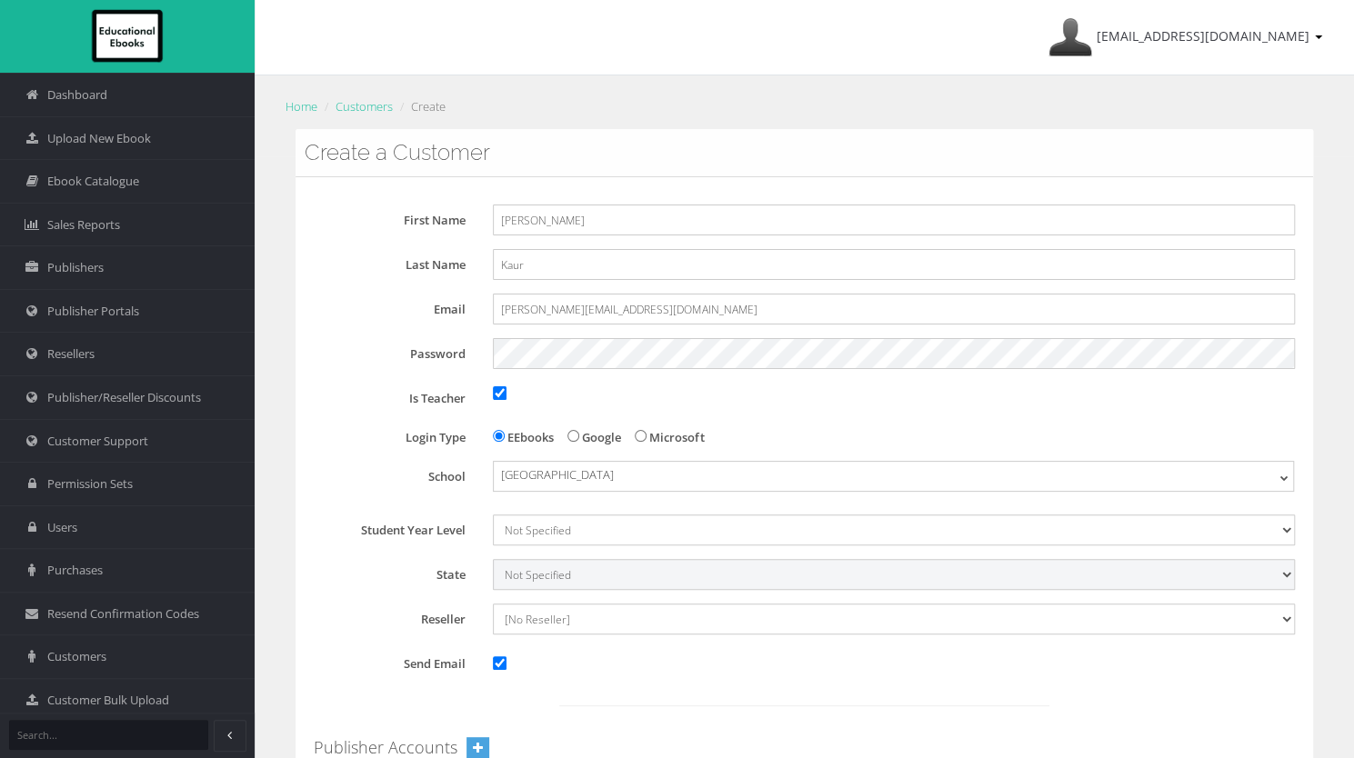
click at [540, 566] on select "Not Specified [GEOGRAPHIC_DATA] International [GEOGRAPHIC_DATA] [GEOGRAPHIC_DAT…" at bounding box center [894, 574] width 802 height 31
select select "6"
click at [493, 559] on select "Not Specified [GEOGRAPHIC_DATA] International [GEOGRAPHIC_DATA] [GEOGRAPHIC_DAT…" at bounding box center [894, 574] width 802 height 31
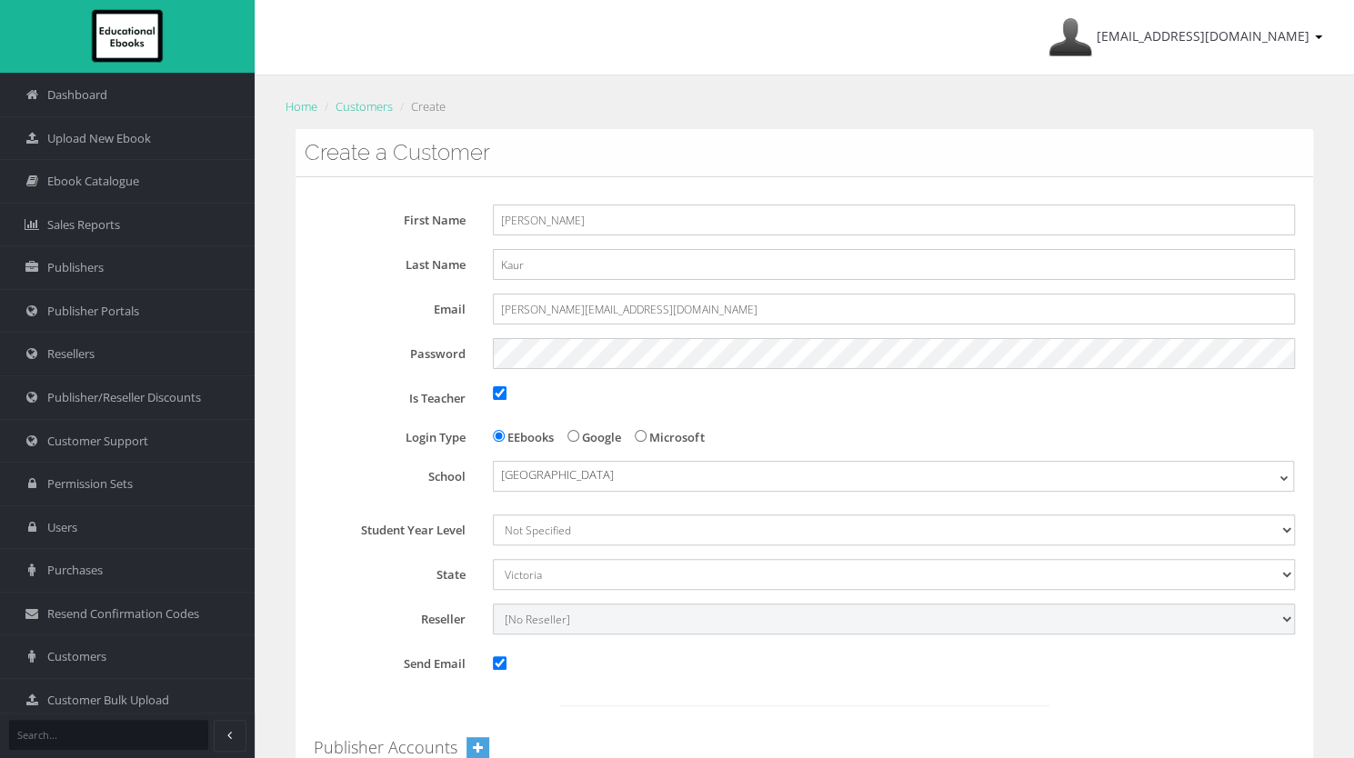
click at [522, 628] on select "[No Reseller] Lilydale Books JP Books Victoria Pty Ltd [PERSON_NAME] Books Bett…" at bounding box center [894, 619] width 802 height 31
select select "982ec6f6-a058-e411-9fc3-00155d7a4405"
click at [493, 604] on select "[No Reseller] Lilydale Books JP Books Victoria Pty Ltd [PERSON_NAME] Books Bett…" at bounding box center [894, 619] width 802 height 31
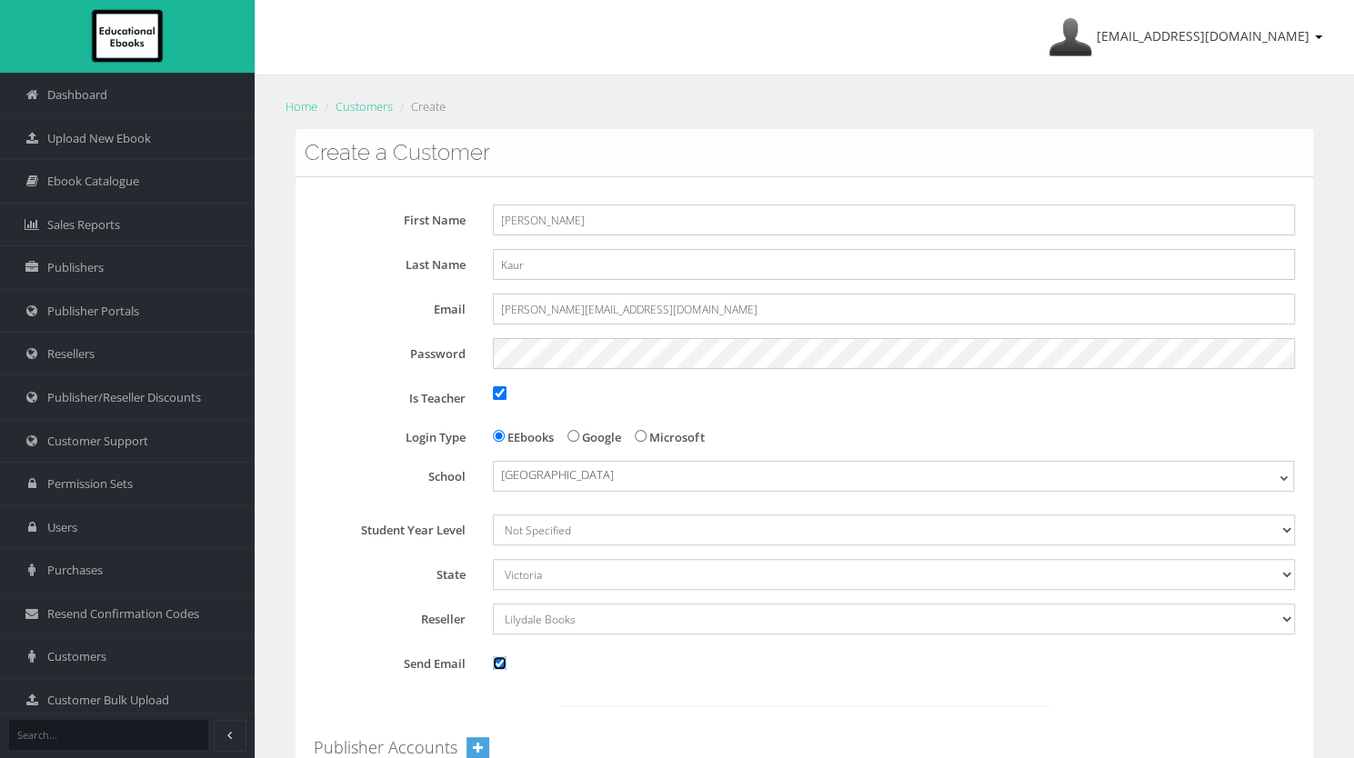
click at [504, 665] on input "Send Email" at bounding box center [500, 664] width 14 height 14
checkbox input "false"
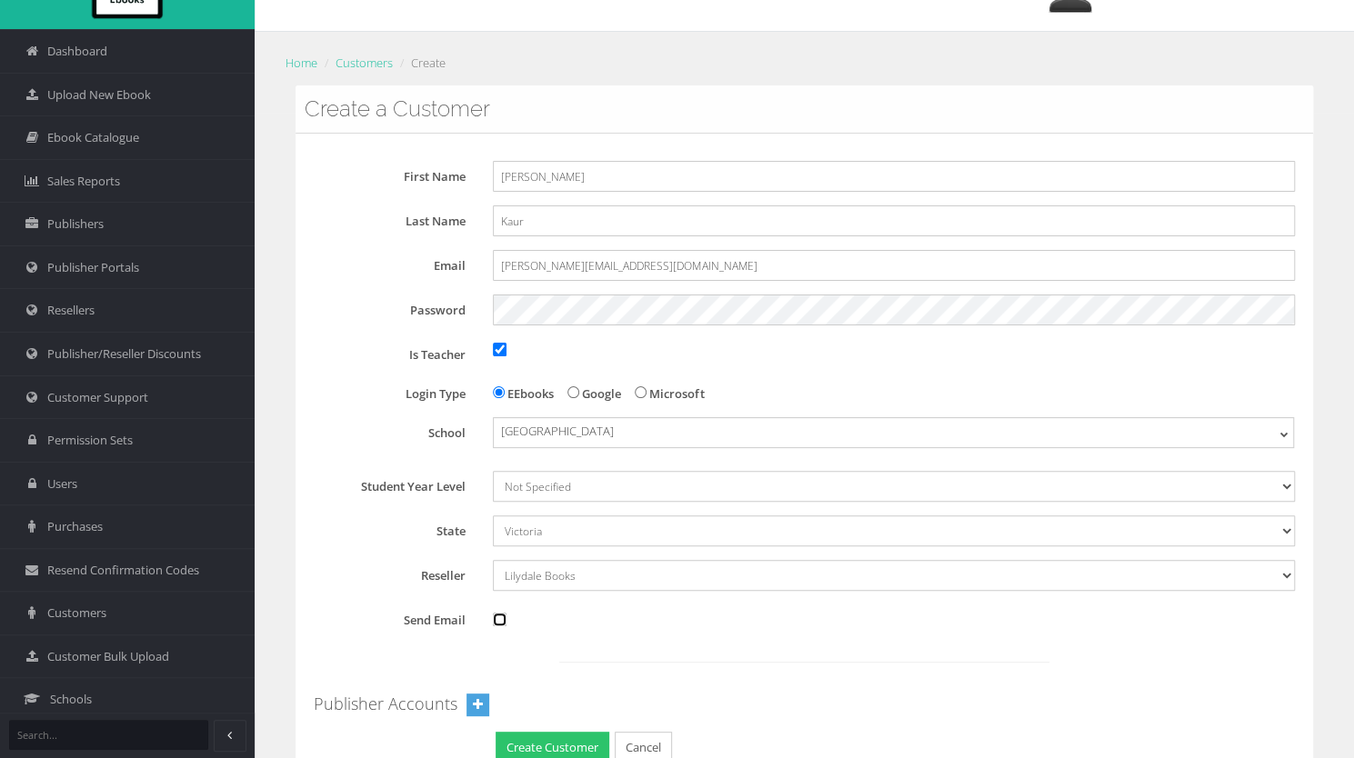
scroll to position [150, 0]
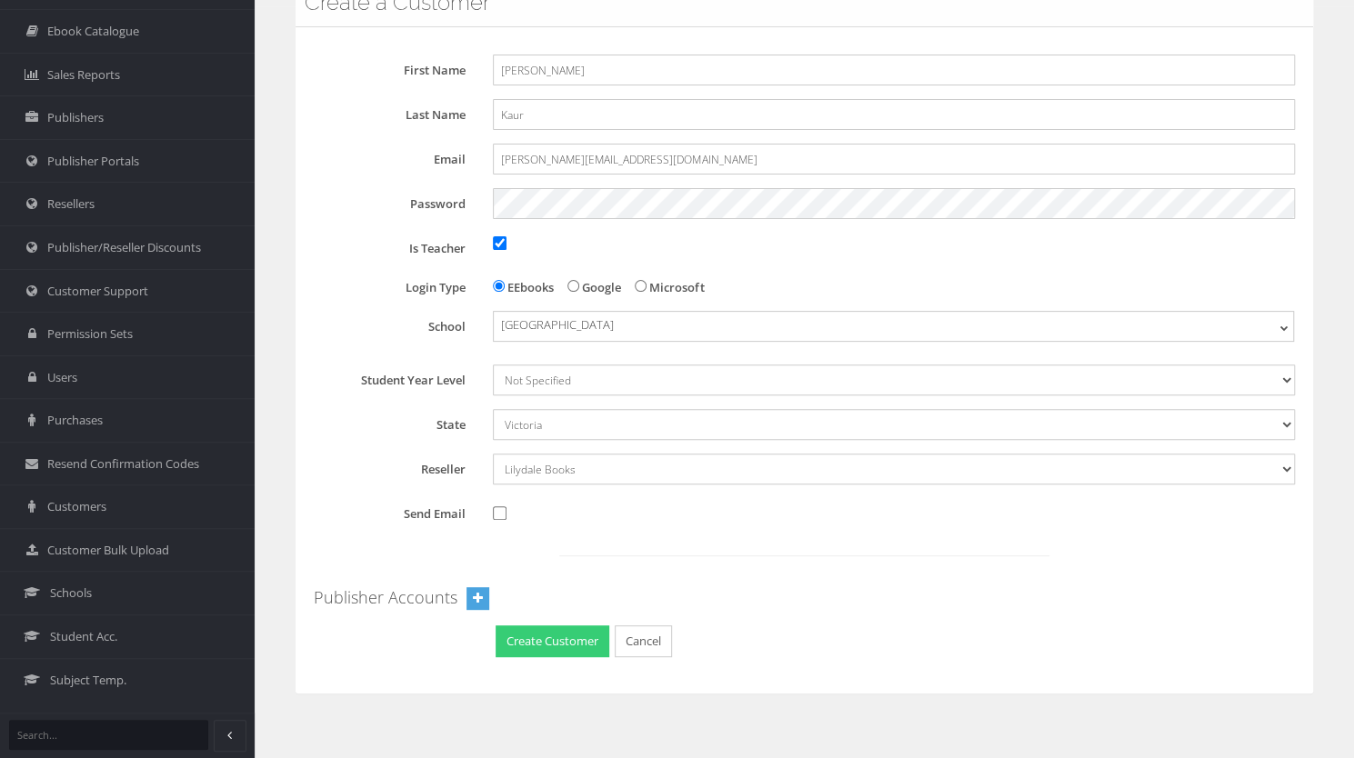
click at [540, 651] on button "Create Customer" at bounding box center [553, 642] width 114 height 32
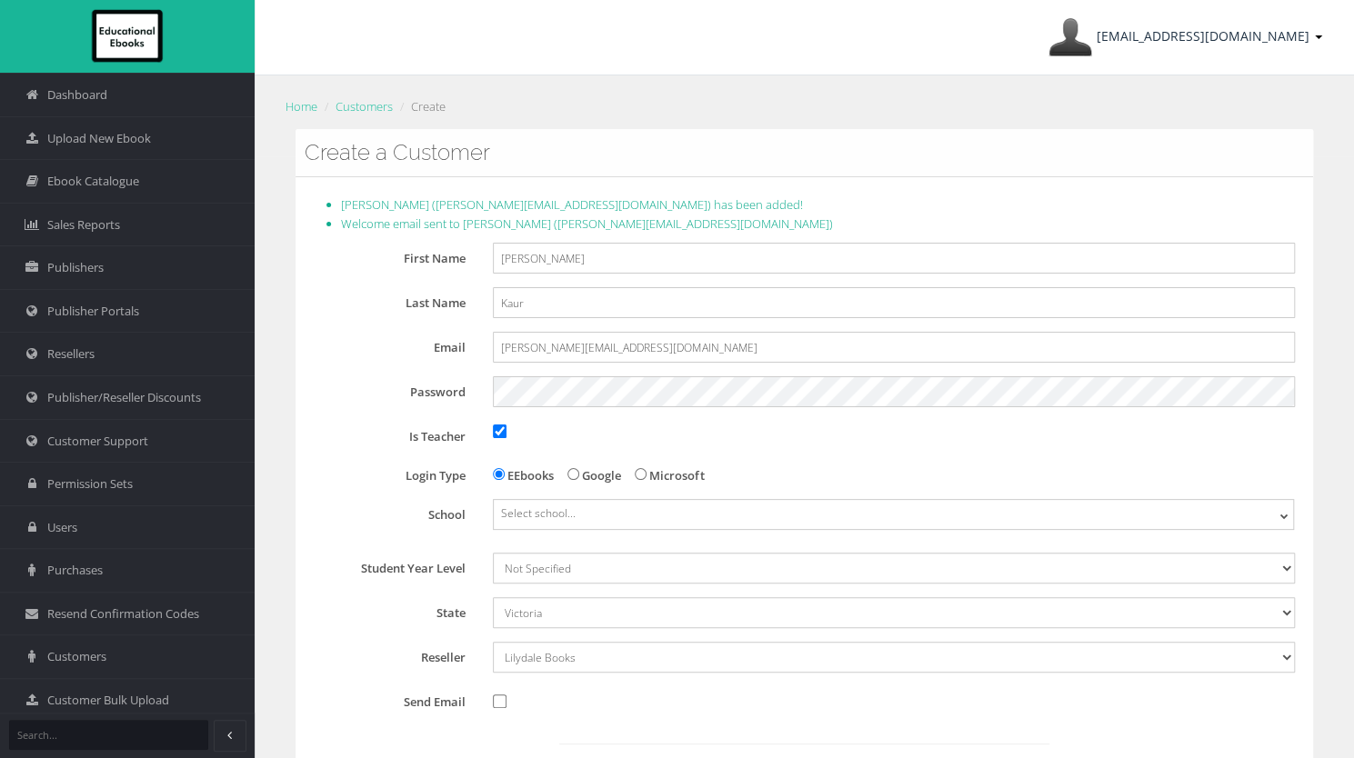
click at [1306, 55] on link "ayesha@educationalebooks.com.au" at bounding box center [1185, 37] width 292 height 75
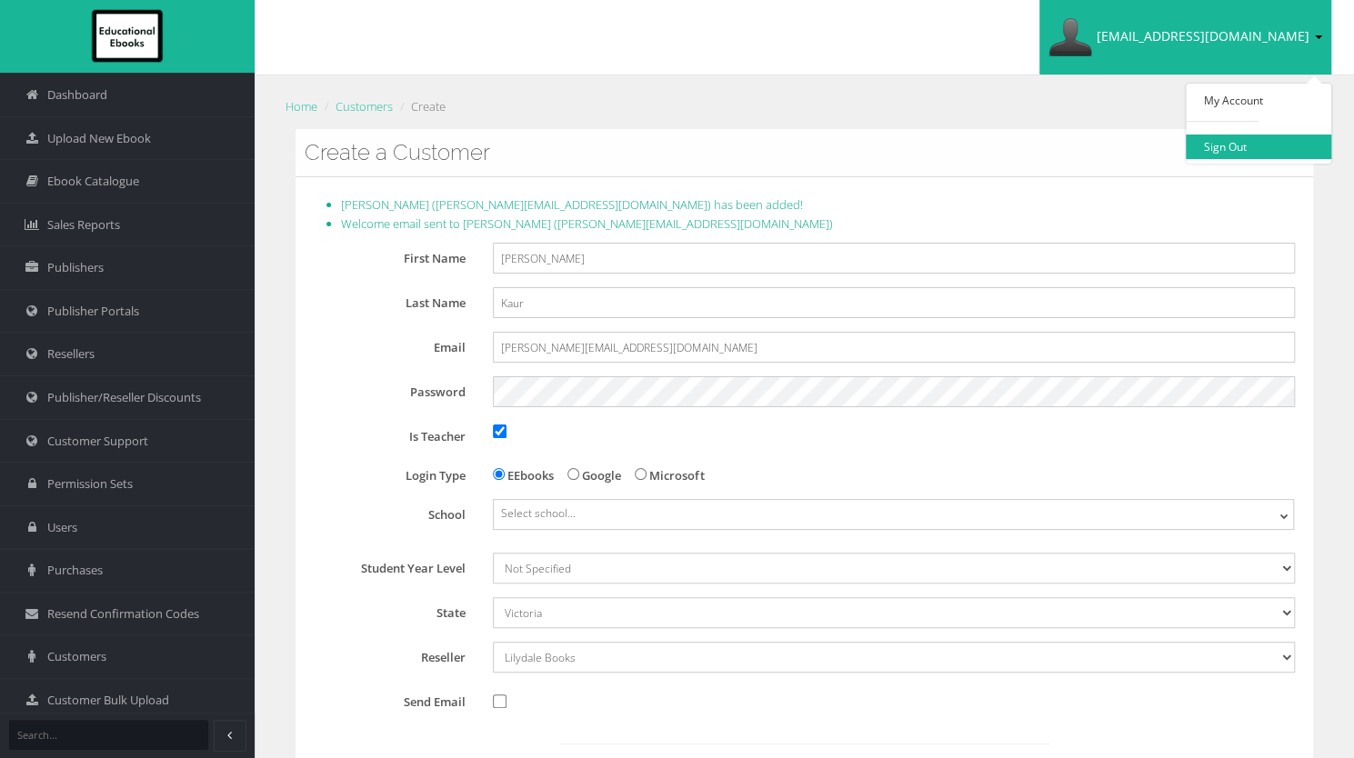
click at [1265, 141] on link "Sign Out" at bounding box center [1258, 147] width 145 height 25
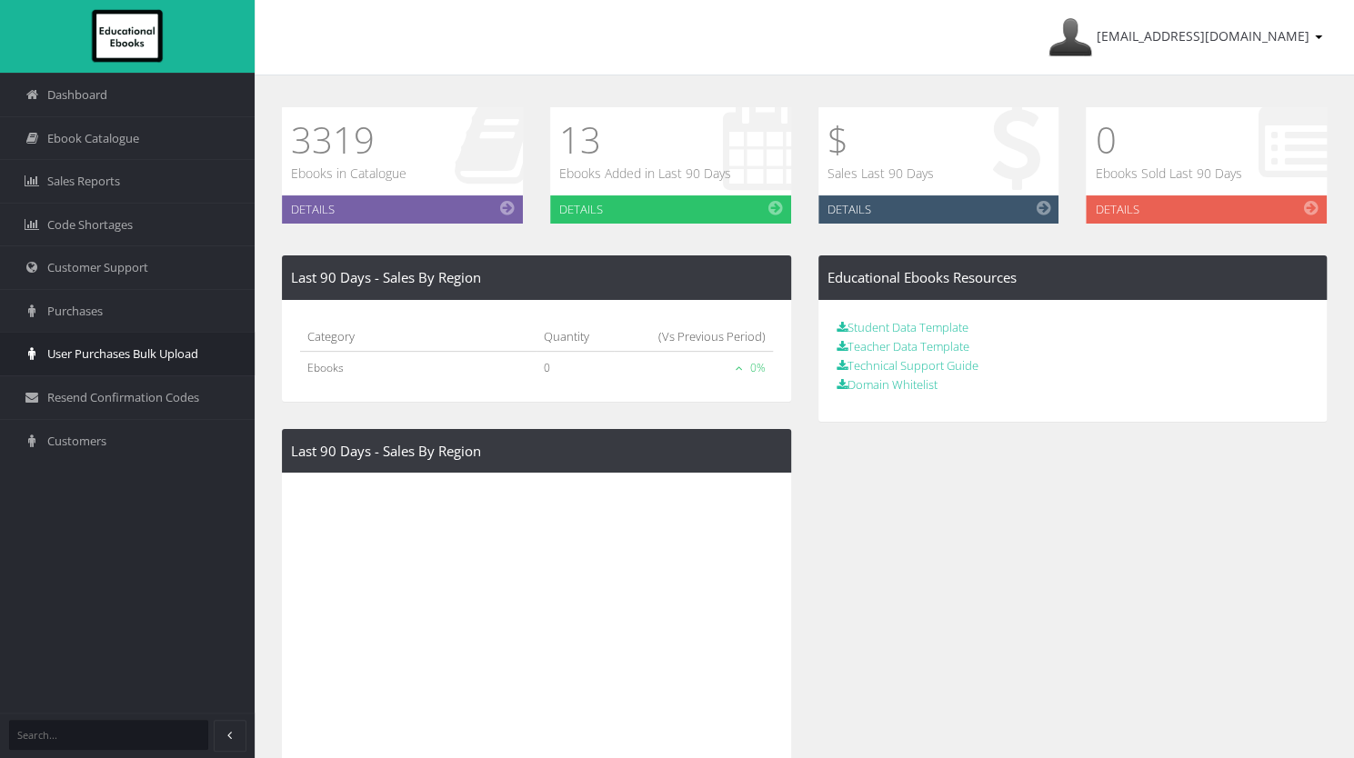
drag, startPoint x: 0, startPoint y: 0, endPoint x: 106, endPoint y: 360, distance: 375.5
click at [106, 360] on span "User Purchases Bulk Upload" at bounding box center [122, 354] width 151 height 17
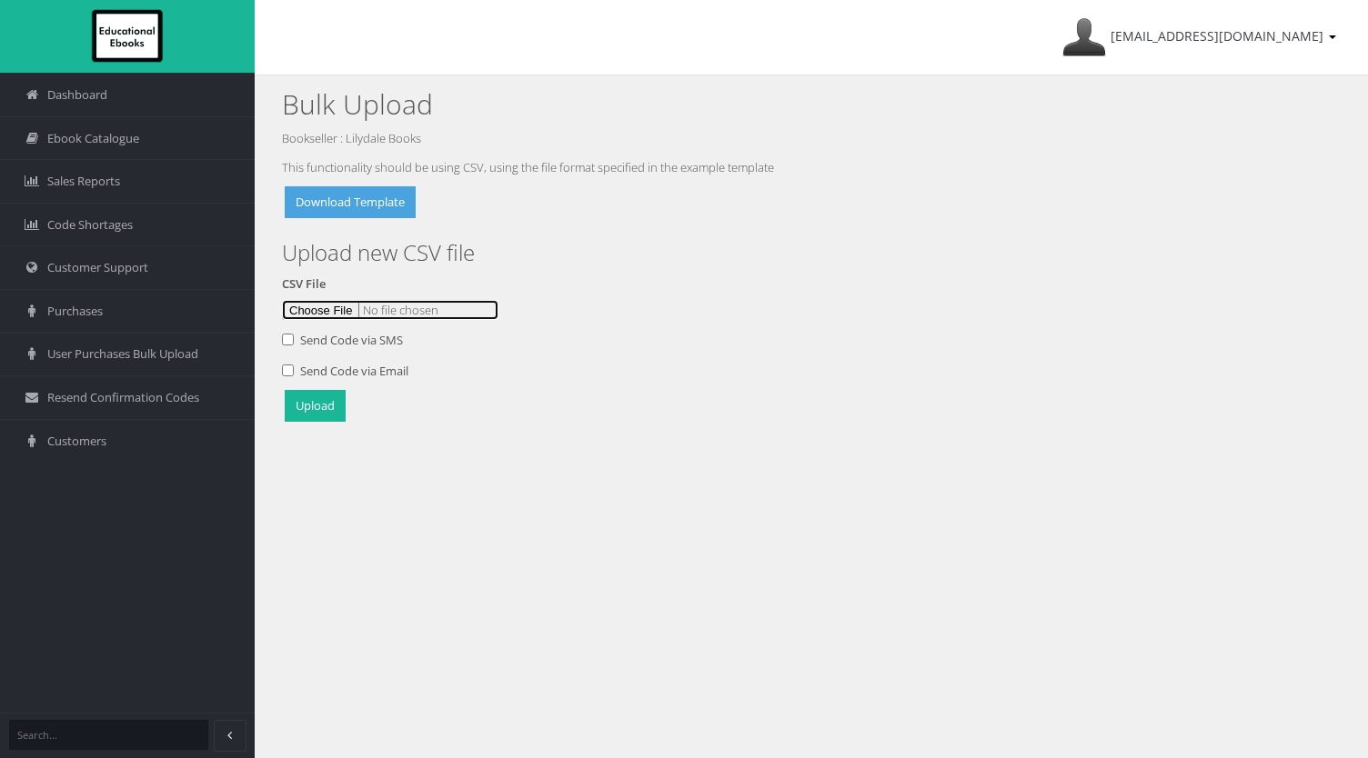
click at [341, 302] on input "file" at bounding box center [390, 310] width 216 height 20
type input "C:\fakepath\Hoppers Maths [DATE]csv"
click at [329, 406] on button "Upload" at bounding box center [315, 406] width 61 height 32
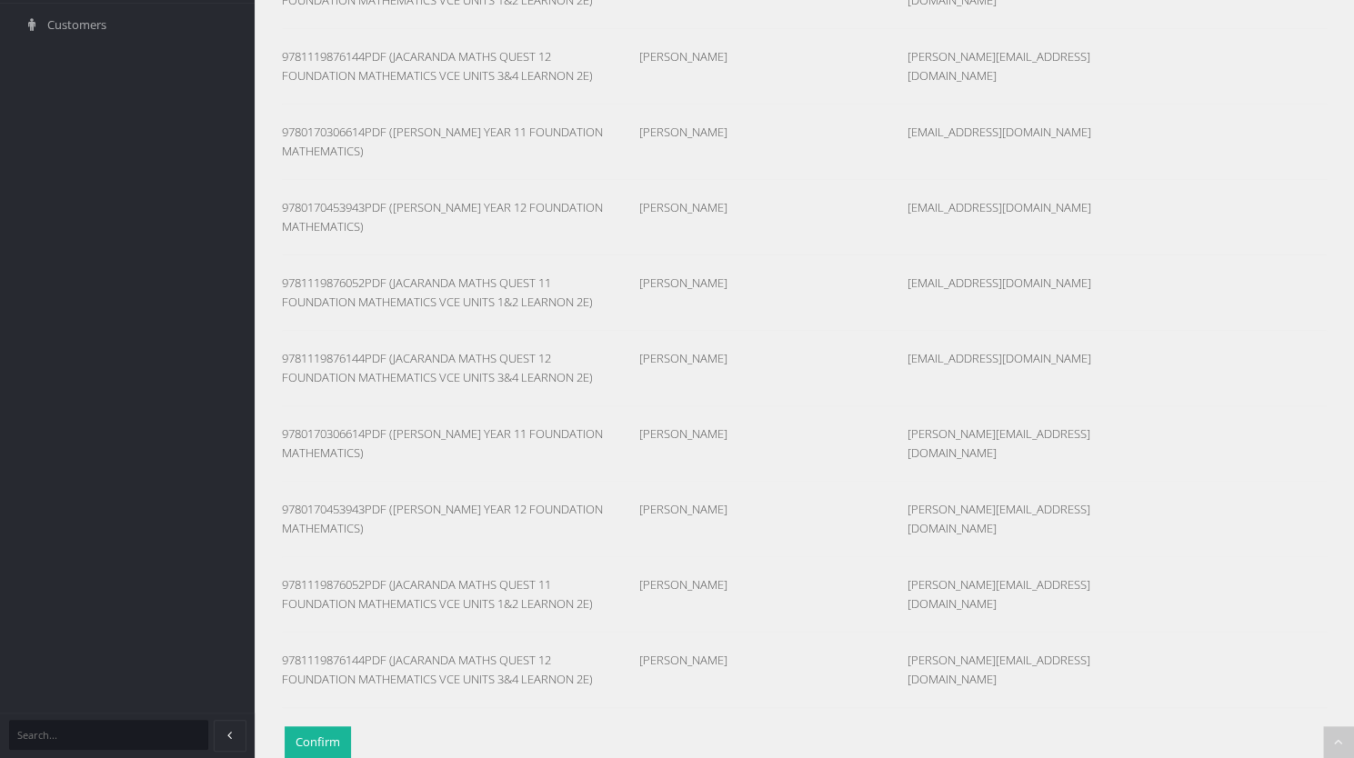
scroll to position [453, 0]
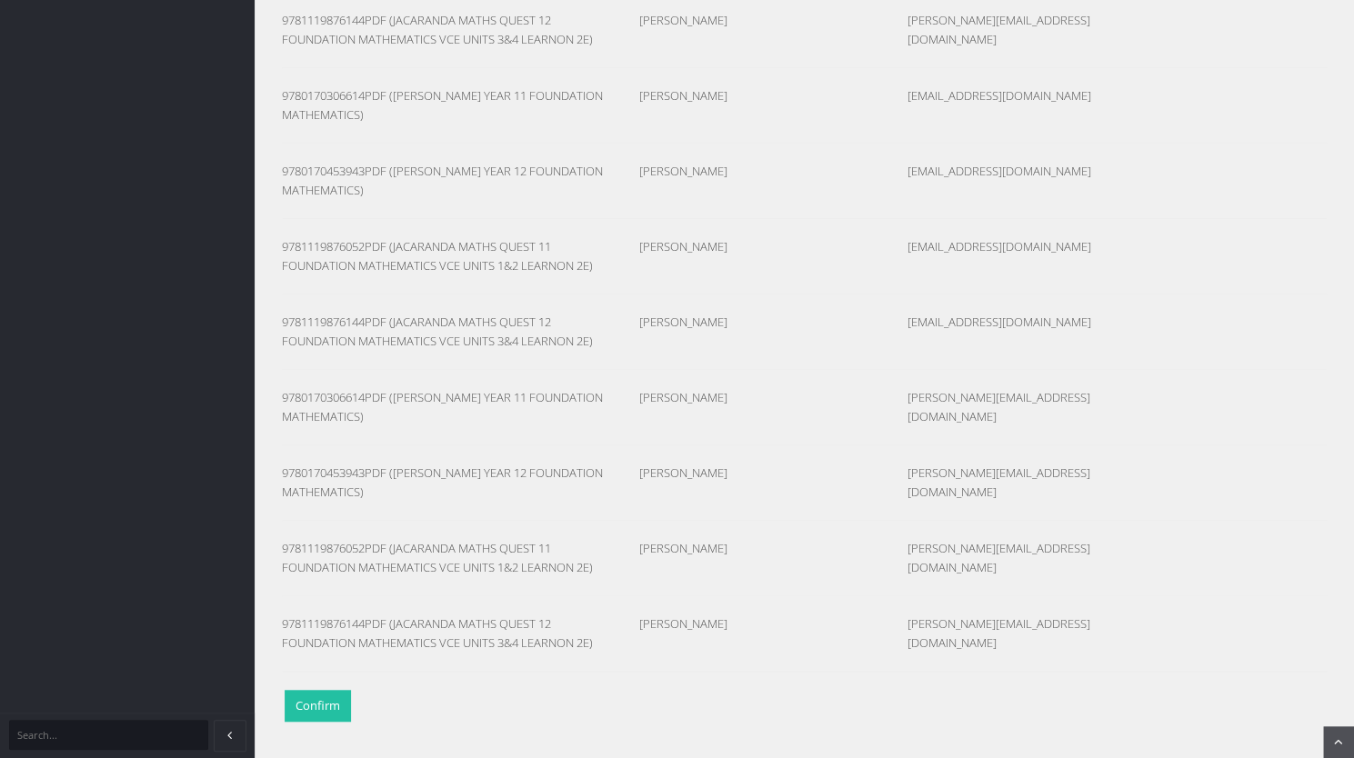
click at [300, 709] on button "Confirm" at bounding box center [318, 706] width 66 height 32
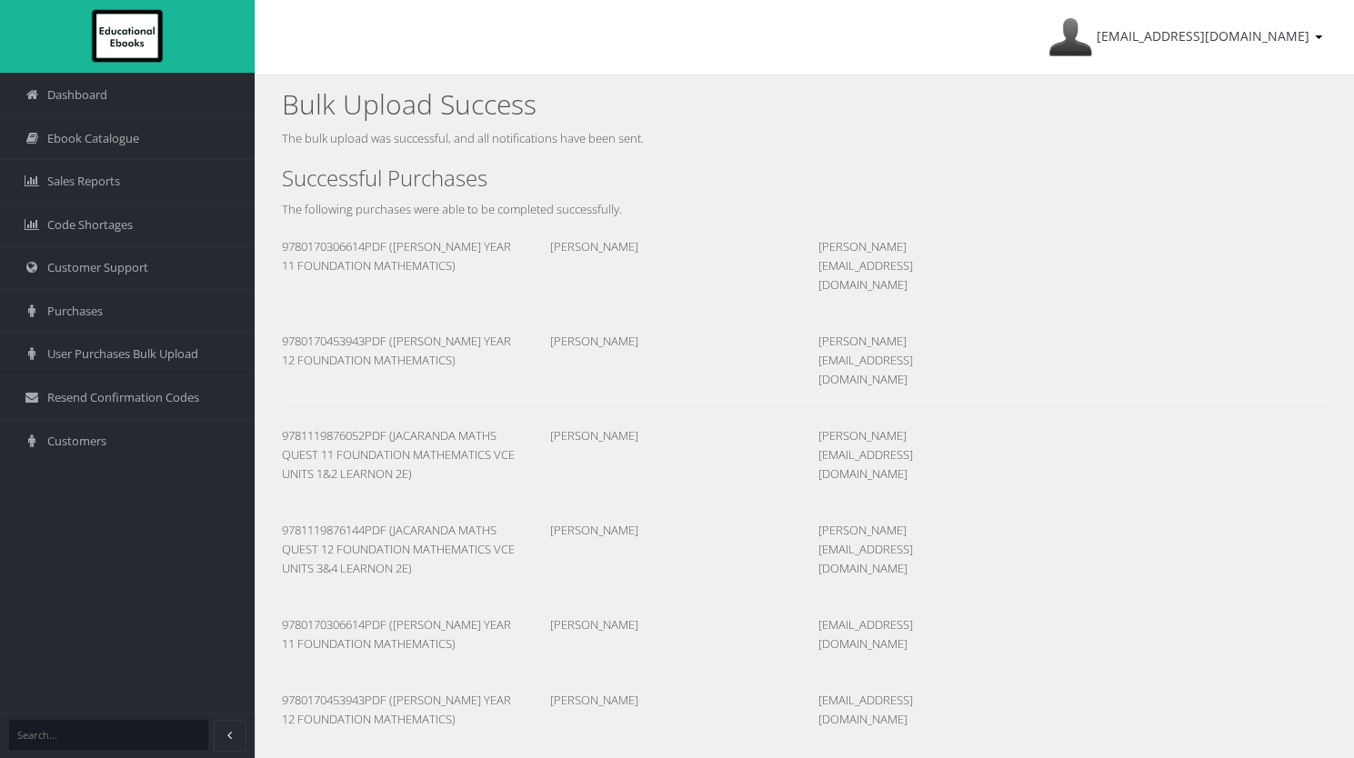
click at [938, 249] on div "[PERSON_NAME][EMAIL_ADDRESS][DOMAIN_NAME]" at bounding box center [894, 265] width 179 height 57
copy div "[PERSON_NAME][EMAIL_ADDRESS][DOMAIN_NAME]"
click at [1166, 50] on link "[EMAIL_ADDRESS][DOMAIN_NAME]" at bounding box center [1185, 37] width 292 height 75
